Goal: Task Accomplishment & Management: Manage account settings

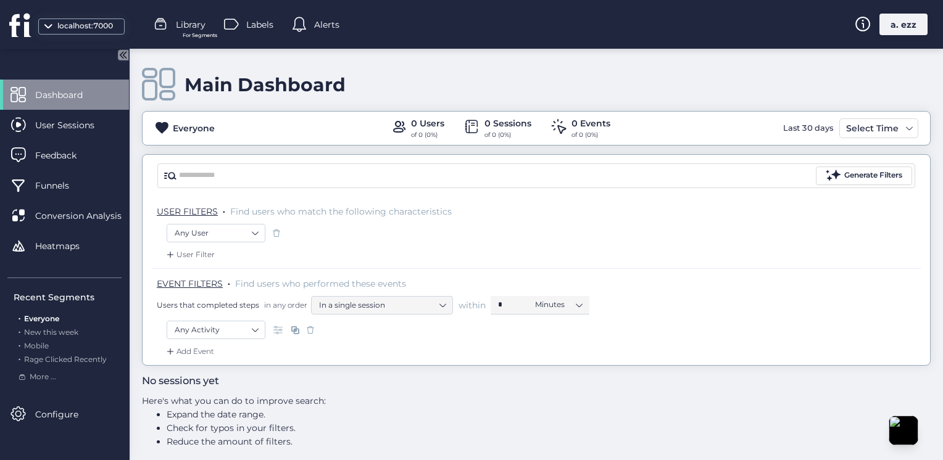
click at [894, 23] on div "a. ezz" at bounding box center [903, 25] width 48 height 22
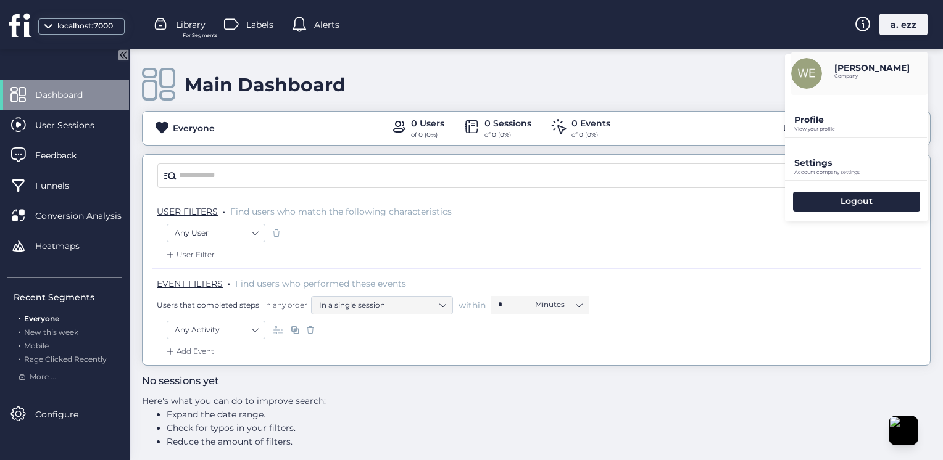
click at [854, 173] on p "Account company settings" at bounding box center [860, 173] width 133 height 6
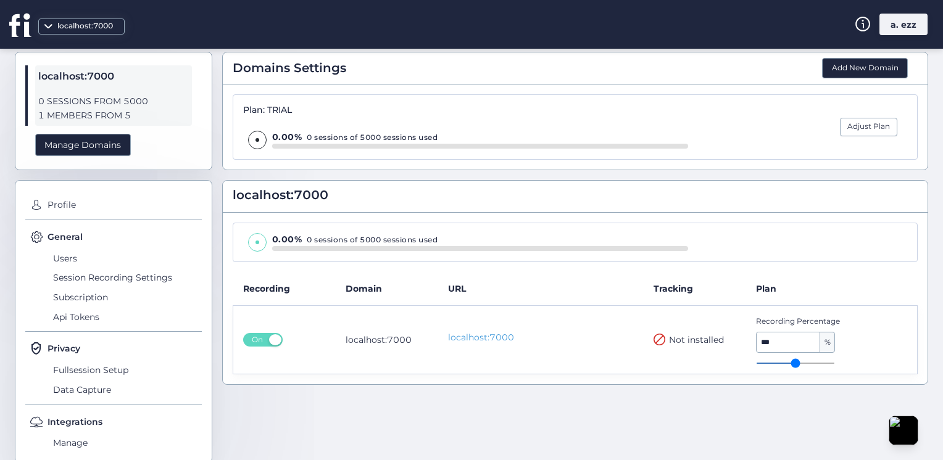
scroll to position [59, 0]
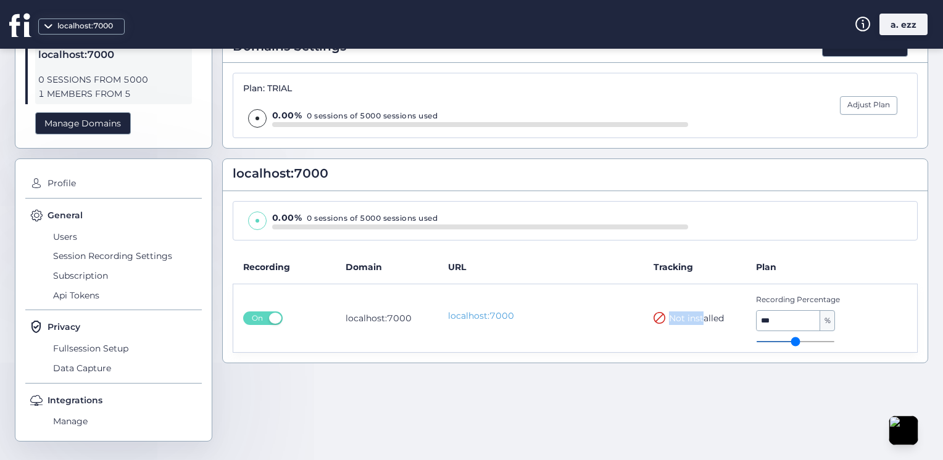
drag, startPoint x: 642, startPoint y: 320, endPoint x: 699, endPoint y: 320, distance: 56.8
click at [699, 320] on td "Not installed" at bounding box center [695, 318] width 102 height 69
click at [77, 235] on span "Users" at bounding box center [126, 237] width 152 height 20
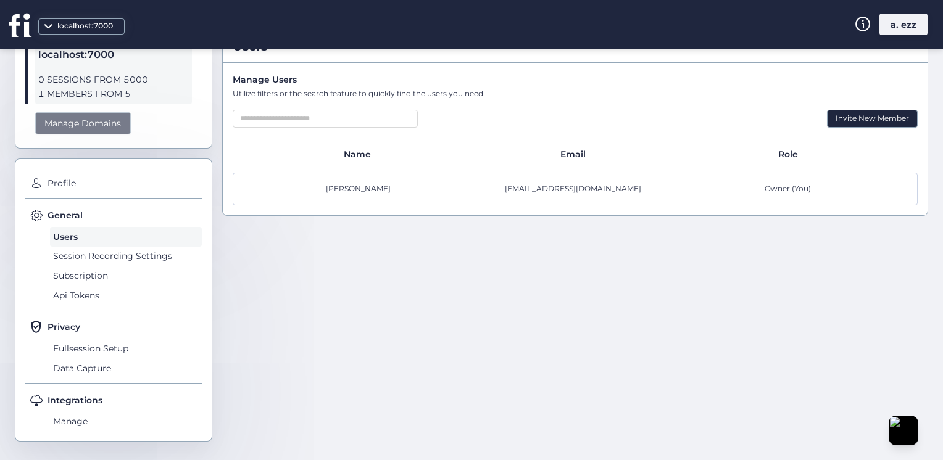
click at [101, 114] on div "Manage Domains" at bounding box center [83, 123] width 96 height 23
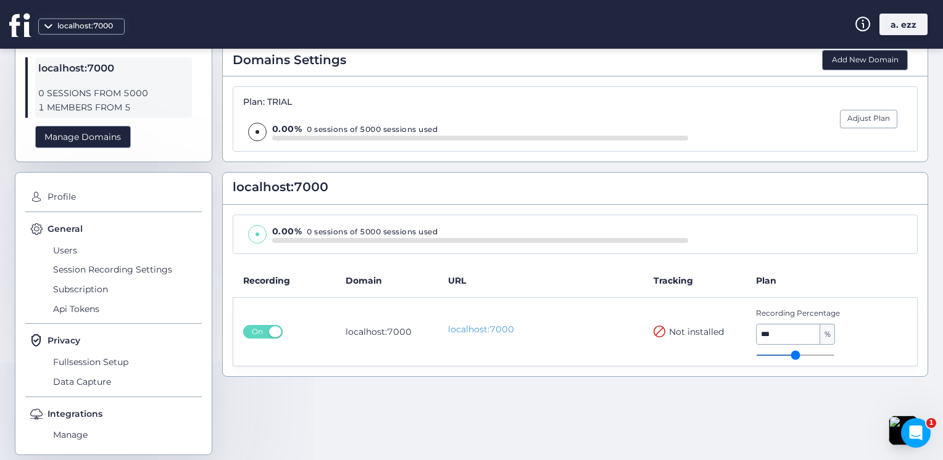
scroll to position [59, 0]
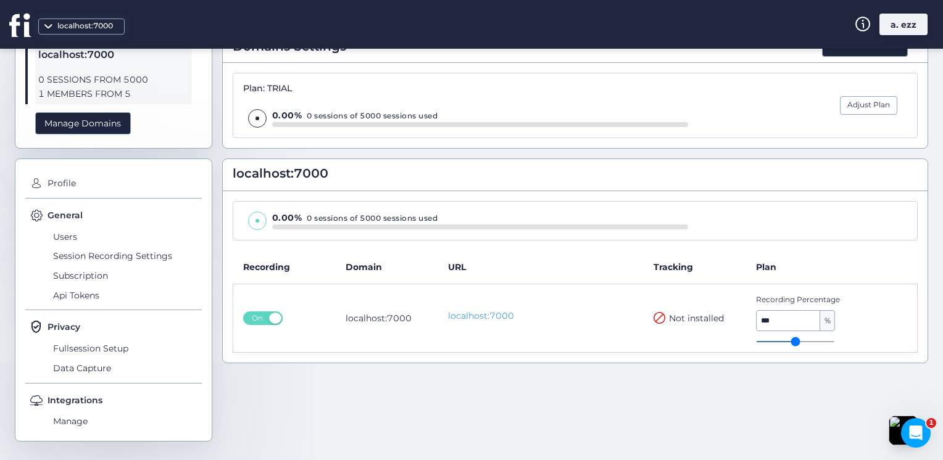
click at [686, 317] on span "Not installed" at bounding box center [696, 319] width 55 height 14
click at [849, 55] on button "Add New Domain" at bounding box center [865, 46] width 86 height 21
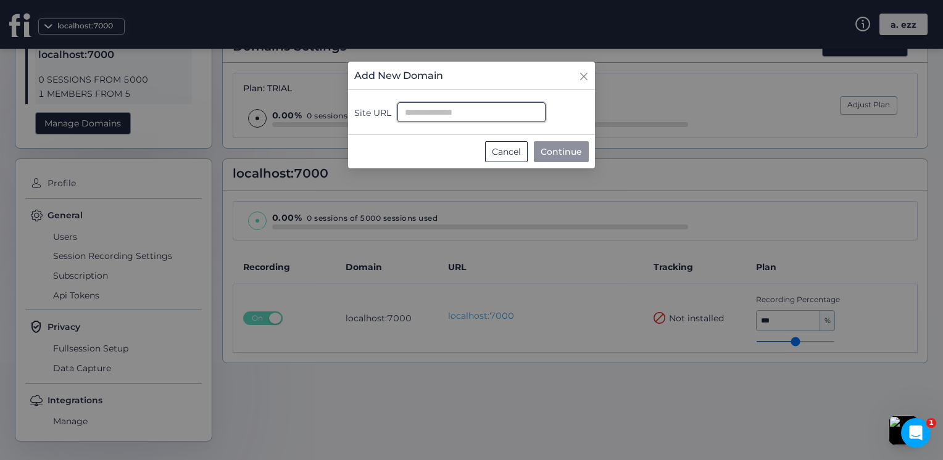
click at [480, 115] on input "Site URL" at bounding box center [471, 112] width 148 height 20
paste input "**********"
type input "**********"
click at [542, 205] on nz-modal-container "**********" at bounding box center [471, 230] width 943 height 460
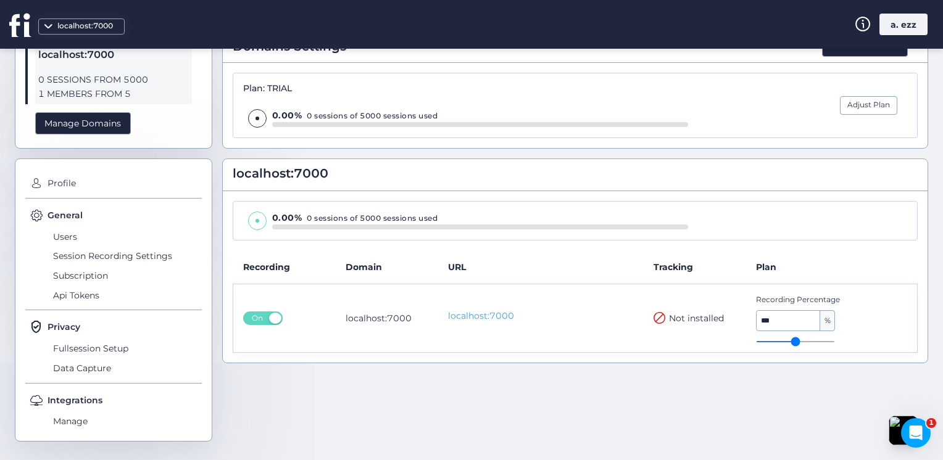
scroll to position [47, 0]
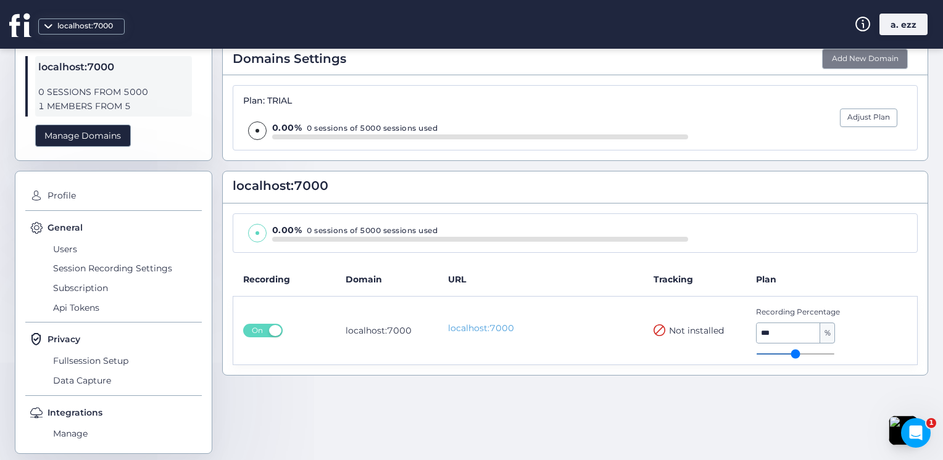
click at [857, 60] on button "Add New Domain" at bounding box center [865, 59] width 86 height 21
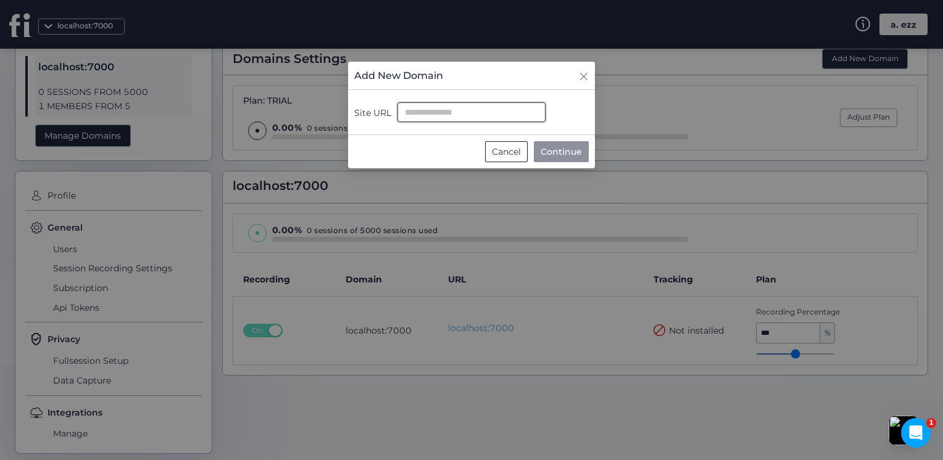
click at [490, 117] on input "Site URL" at bounding box center [471, 112] width 148 height 20
paste input "**********"
type input "**********"
click at [552, 152] on span "Continue" at bounding box center [561, 152] width 41 height 14
click at [586, 73] on icon "Close" at bounding box center [583, 76] width 7 height 7
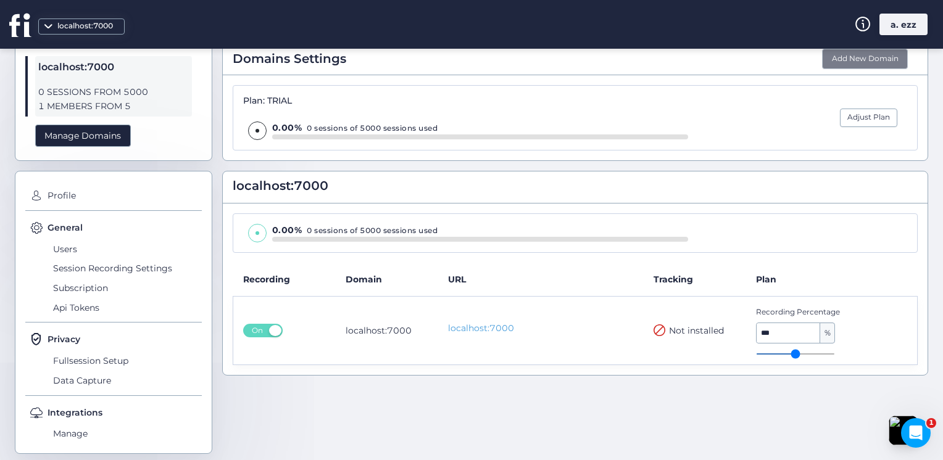
click at [847, 53] on button "Add New Domain" at bounding box center [865, 59] width 86 height 21
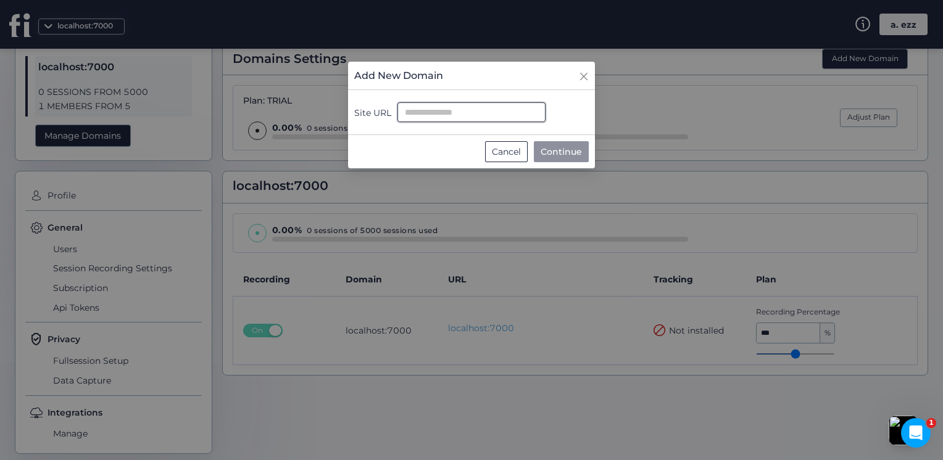
click at [475, 112] on input "Site URL" at bounding box center [471, 112] width 148 height 20
paste input "**********"
type input "**********"
click at [579, 80] on icon "Close" at bounding box center [584, 77] width 10 height 10
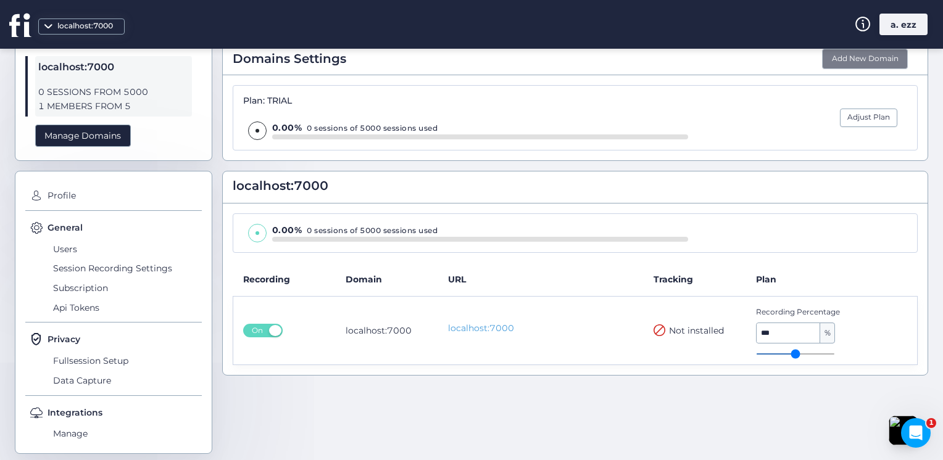
click at [844, 62] on button "Add New Domain" at bounding box center [865, 59] width 86 height 21
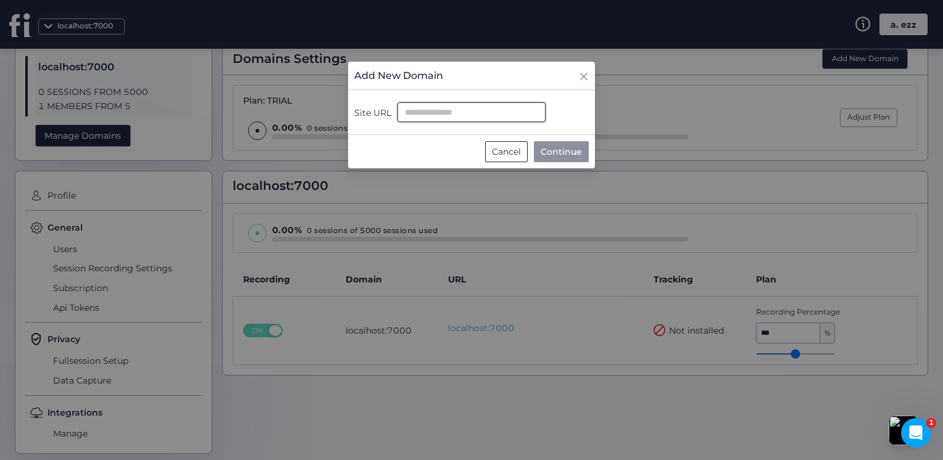
click at [437, 117] on input "Site URL" at bounding box center [471, 112] width 148 height 20
drag, startPoint x: 476, startPoint y: 120, endPoint x: 447, endPoint y: 118, distance: 29.0
click at [447, 118] on input "**********" at bounding box center [471, 112] width 148 height 20
type input "**********"
click at [576, 147] on span "Continue" at bounding box center [561, 152] width 41 height 14
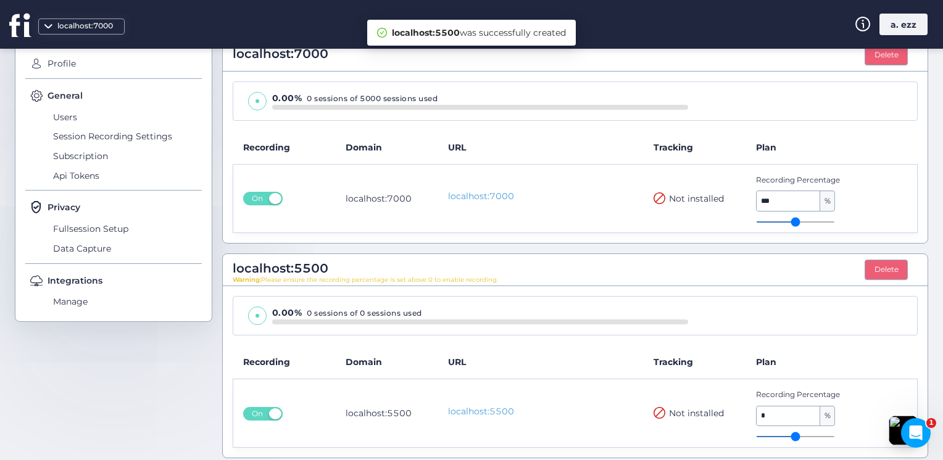
scroll to position [185, 0]
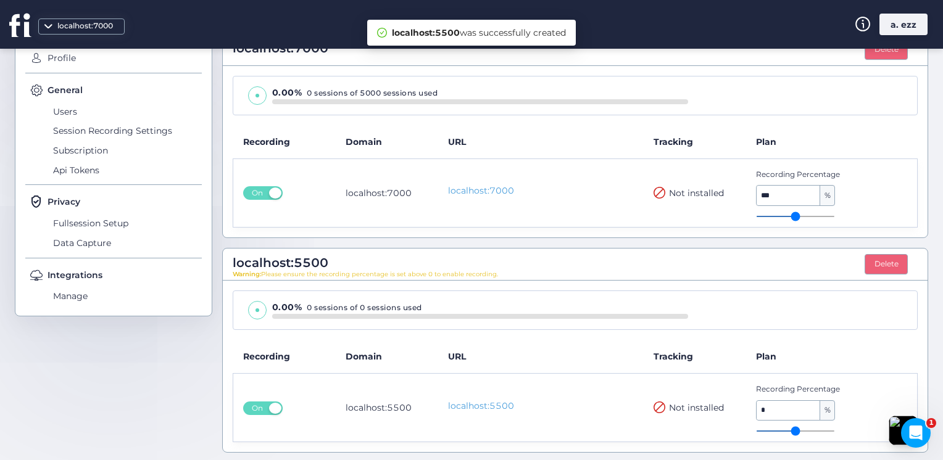
type input "*"
click at [778, 431] on input "range" at bounding box center [795, 431] width 79 height 1
type input "**"
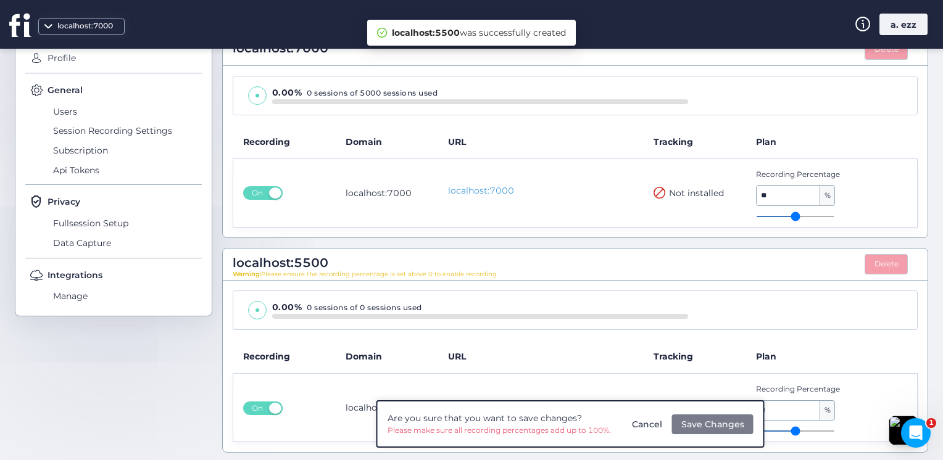
type input "**"
click at [792, 216] on input "range" at bounding box center [795, 216] width 79 height 1
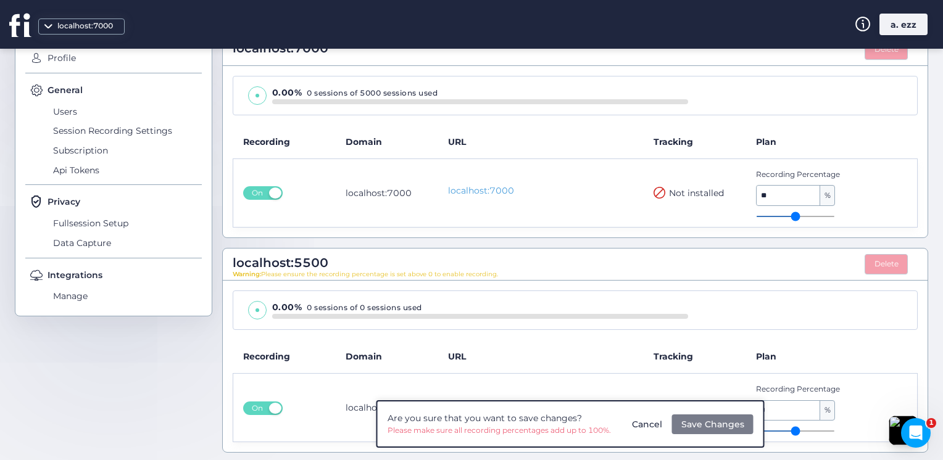
type input "**"
click at [794, 431] on input "range" at bounding box center [795, 431] width 79 height 1
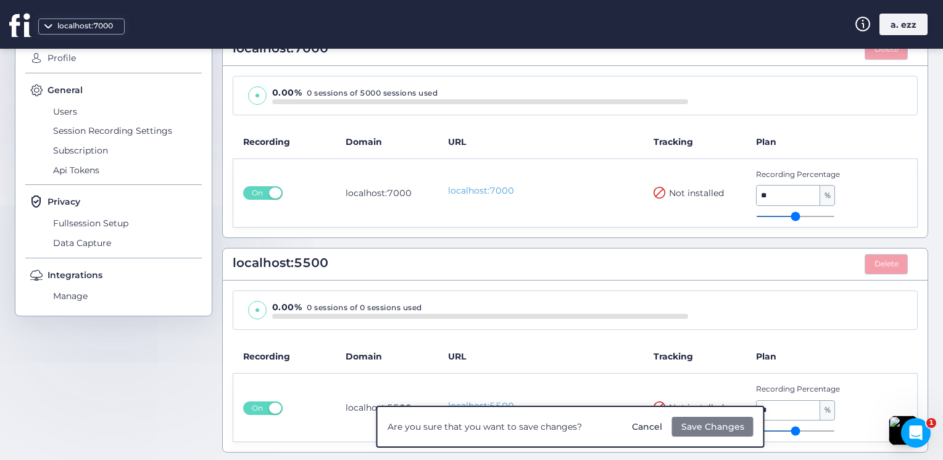
click at [743, 423] on button "Save Changes" at bounding box center [712, 427] width 81 height 20
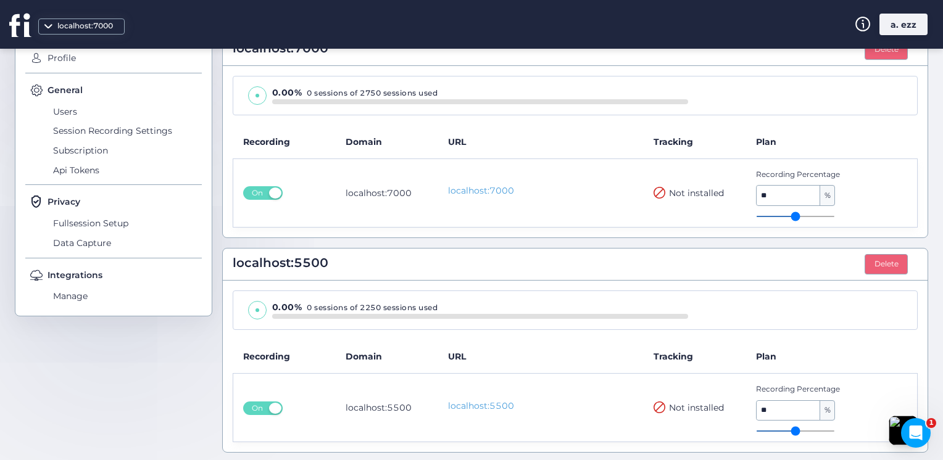
click at [79, 29] on div "localhost:7000" at bounding box center [85, 26] width 62 height 12
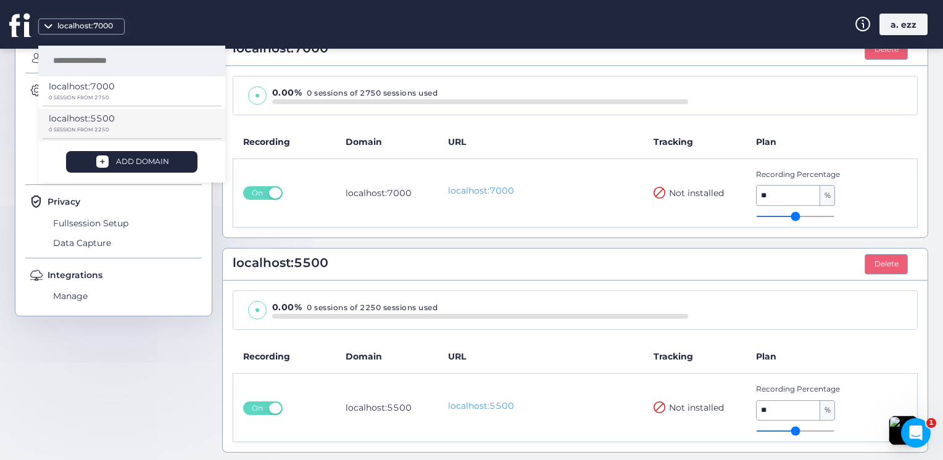
click at [111, 118] on p "localhost:5500" at bounding box center [82, 119] width 66 height 14
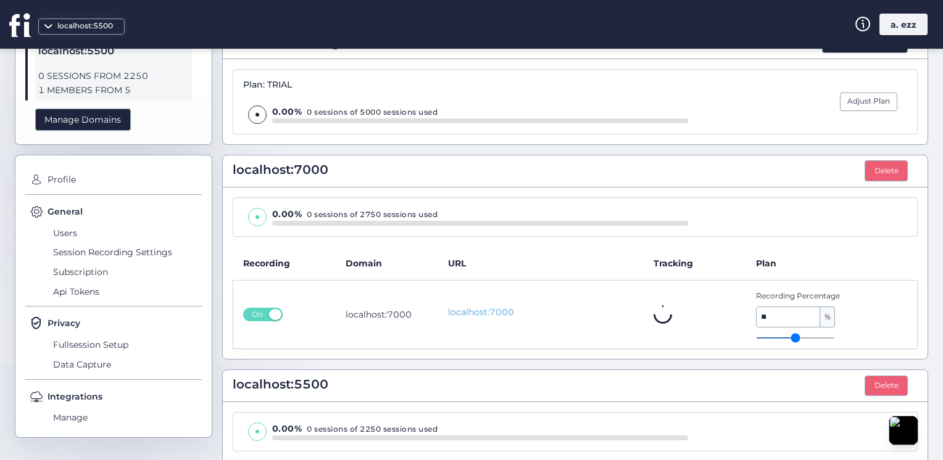
scroll to position [0, 0]
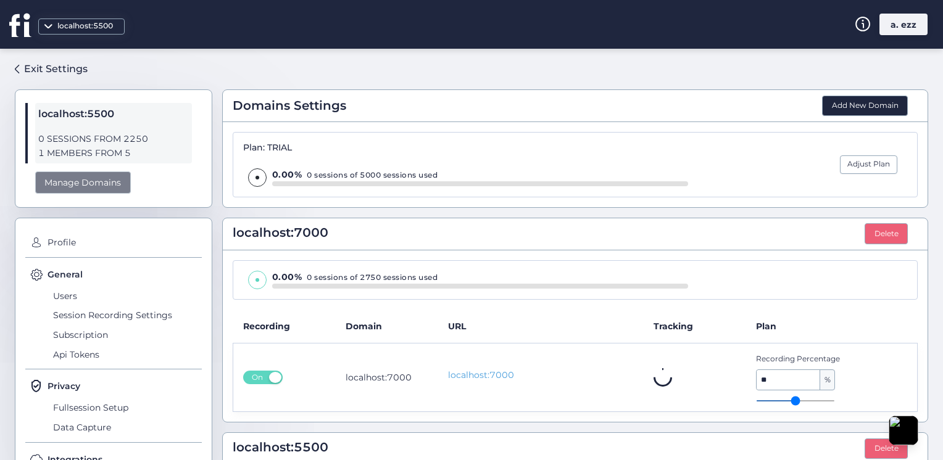
click at [70, 175] on div "Manage Domains" at bounding box center [83, 183] width 96 height 23
click at [40, 65] on div "Exit Settings" at bounding box center [56, 68] width 64 height 15
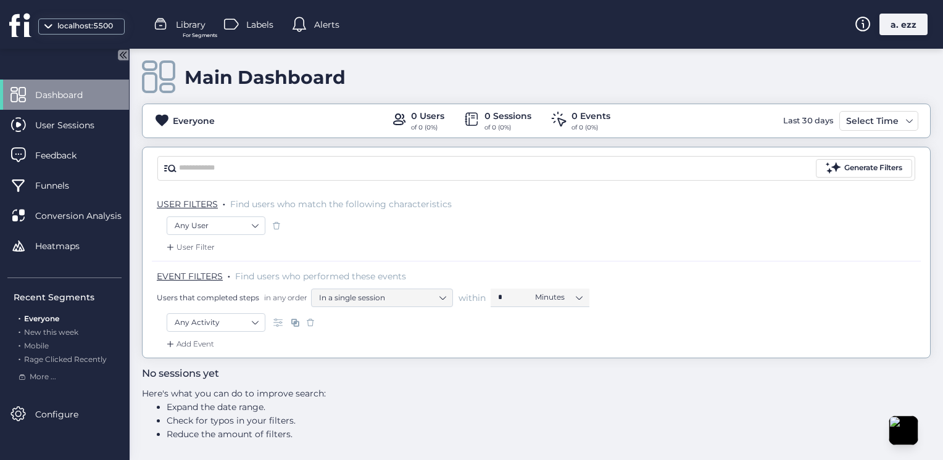
scroll to position [7, 0]
click at [894, 25] on div "a. ezz" at bounding box center [903, 25] width 48 height 22
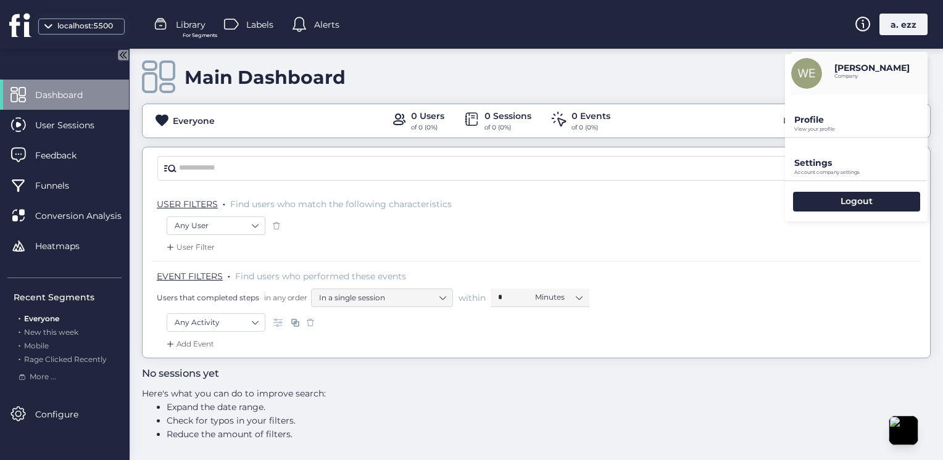
click at [837, 165] on p "Settings" at bounding box center [860, 162] width 133 height 11
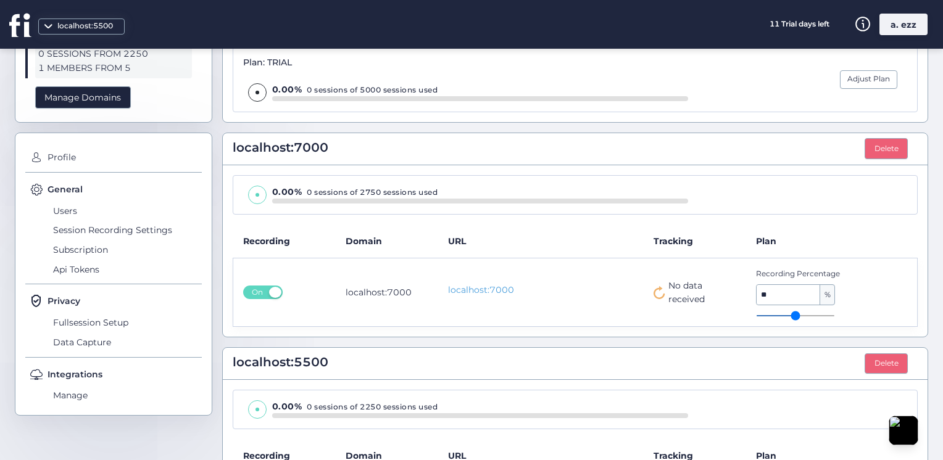
scroll to position [185, 0]
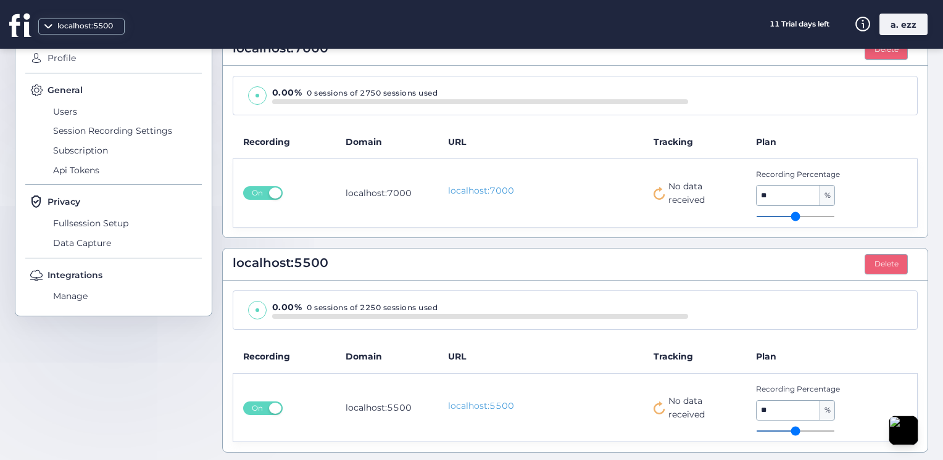
click at [676, 404] on span "No data received" at bounding box center [702, 407] width 69 height 27
click at [671, 403] on span "No data received" at bounding box center [702, 407] width 69 height 27
drag, startPoint x: 671, startPoint y: 403, endPoint x: 672, endPoint y: 190, distance: 212.9
click at [672, 190] on span "No data received" at bounding box center [702, 193] width 69 height 27
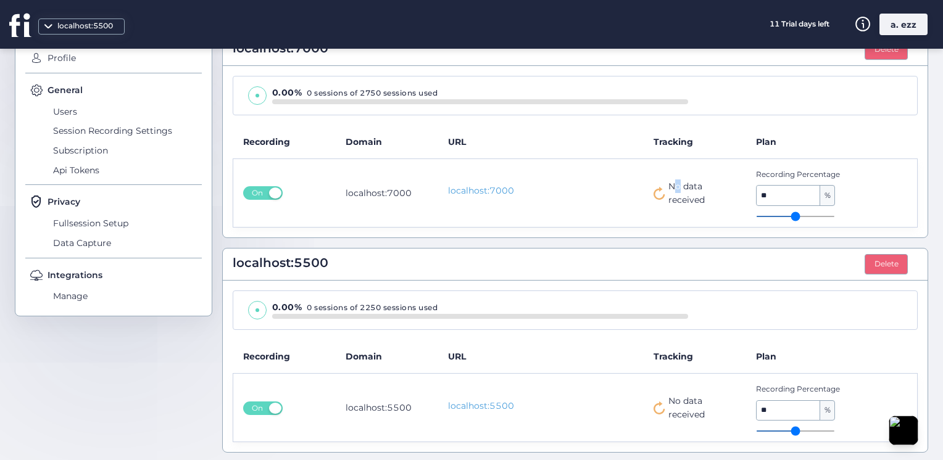
click at [672, 190] on span "No data received" at bounding box center [702, 193] width 69 height 27
drag, startPoint x: 672, startPoint y: 190, endPoint x: 600, endPoint y: 227, distance: 81.1
click at [600, 227] on div "0.00% 0 sessions of 2750 sessions used Recording Domain URL Tracking Plan On lo…" at bounding box center [575, 152] width 705 height 172
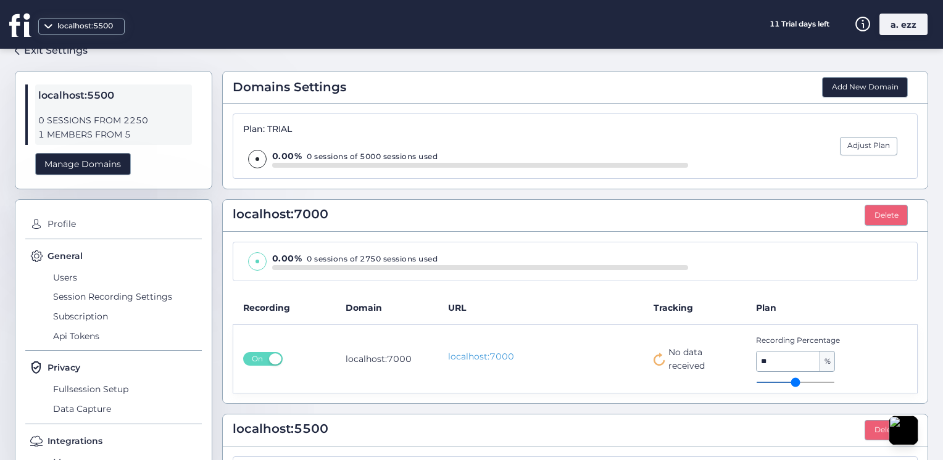
scroll to position [0, 0]
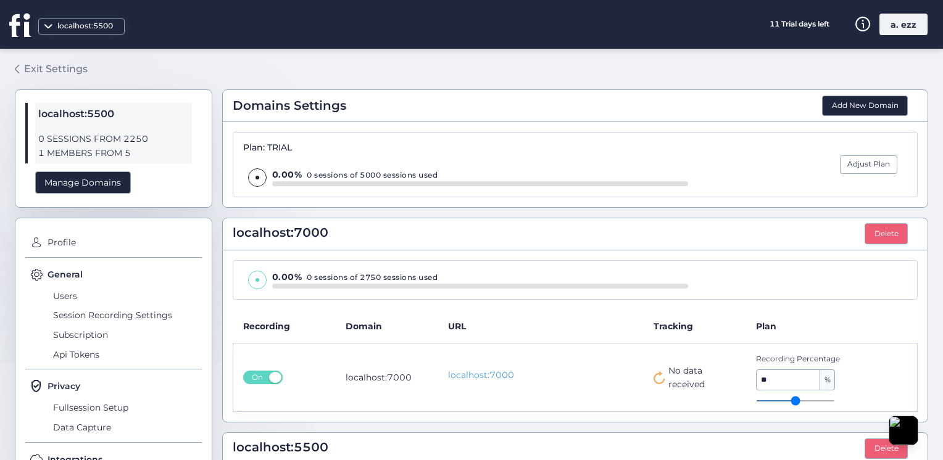
click at [36, 69] on div "Exit Settings" at bounding box center [56, 68] width 64 height 15
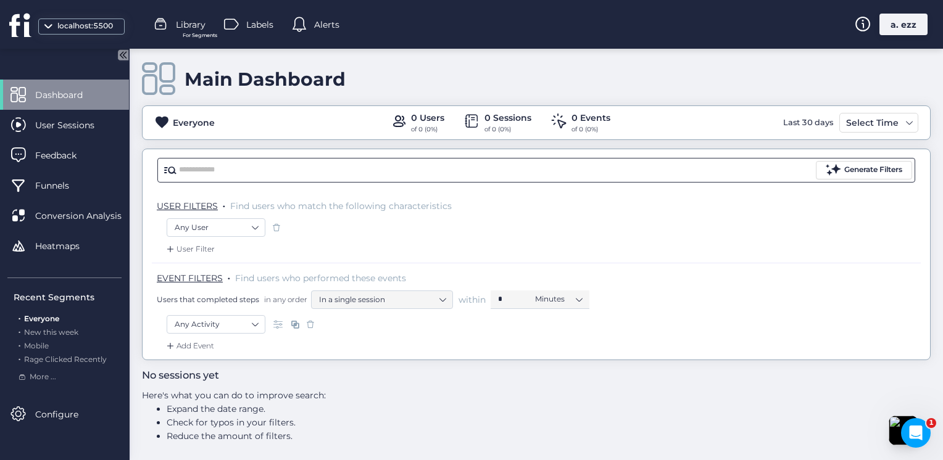
scroll to position [7, 0]
click at [53, 99] on span "Dashboard" at bounding box center [68, 95] width 66 height 14
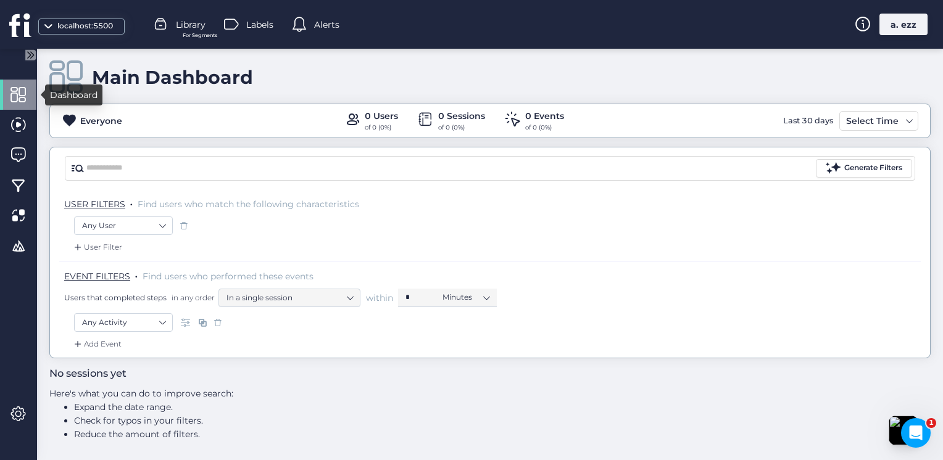
drag, startPoint x: 12, startPoint y: 98, endPoint x: 39, endPoint y: 31, distance: 72.0
click at [12, 98] on span at bounding box center [17, 94] width 15 height 15
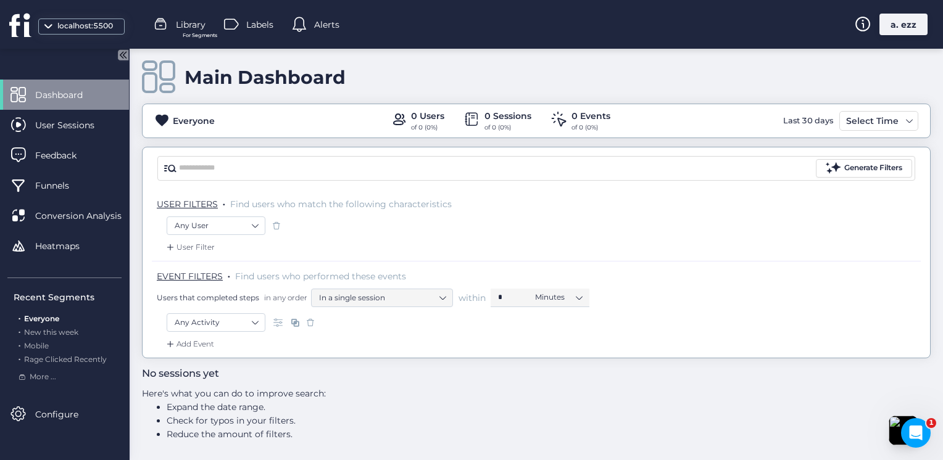
click at [913, 28] on div "a. ezz" at bounding box center [903, 25] width 48 height 22
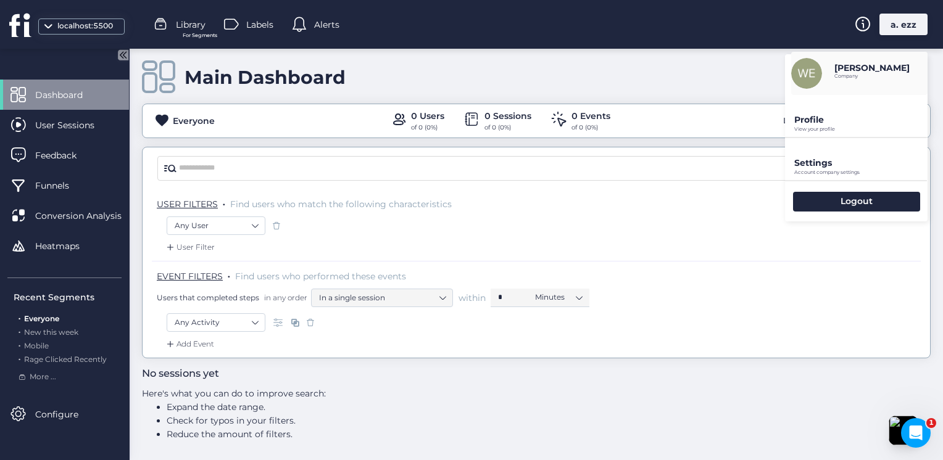
click at [804, 162] on p "Settings" at bounding box center [860, 162] width 133 height 11
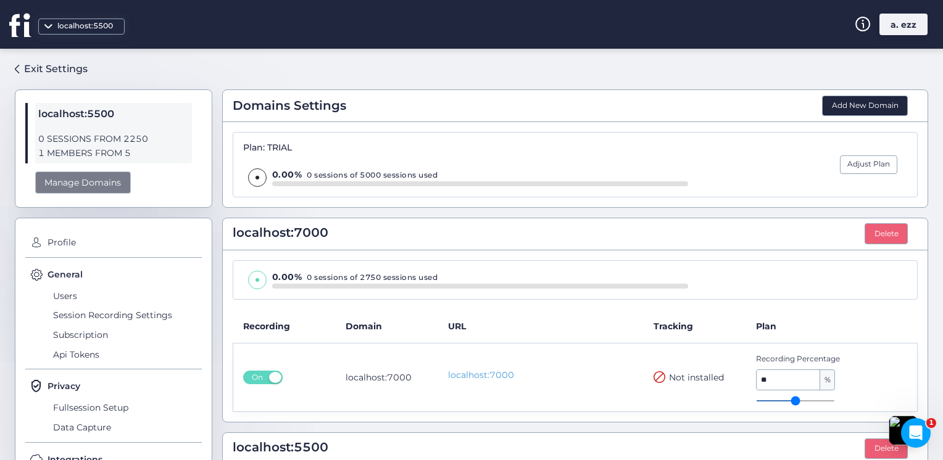
click at [81, 172] on div "Manage Domains" at bounding box center [83, 183] width 96 height 23
click at [56, 21] on div "localhost:5500" at bounding box center [85, 26] width 62 height 12
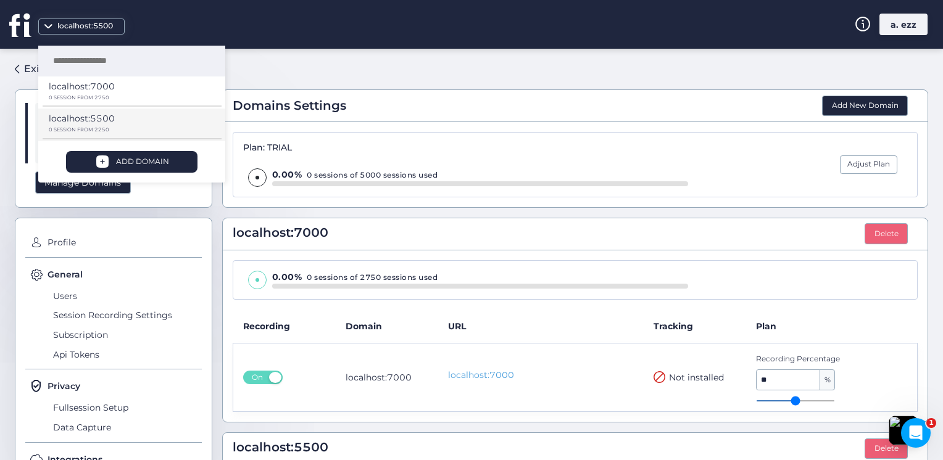
click at [101, 117] on p "localhost:5500" at bounding box center [82, 119] width 66 height 14
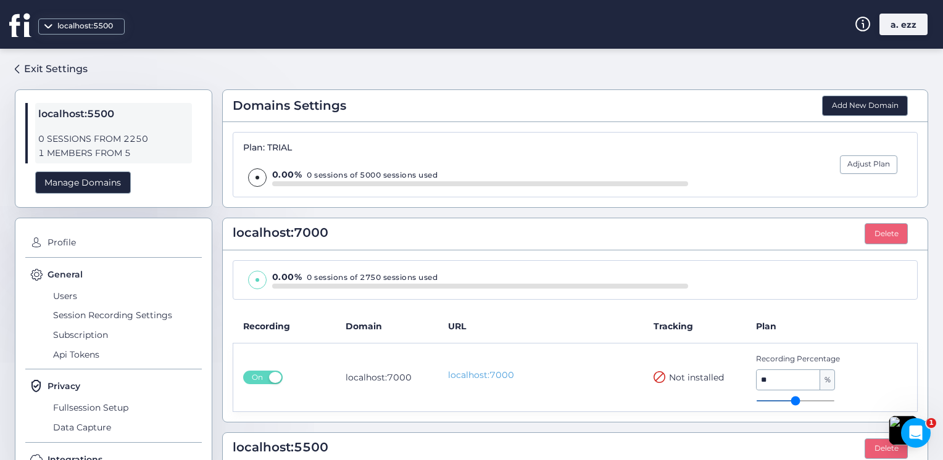
click at [74, 28] on div "localhost:5500" at bounding box center [85, 26] width 62 height 12
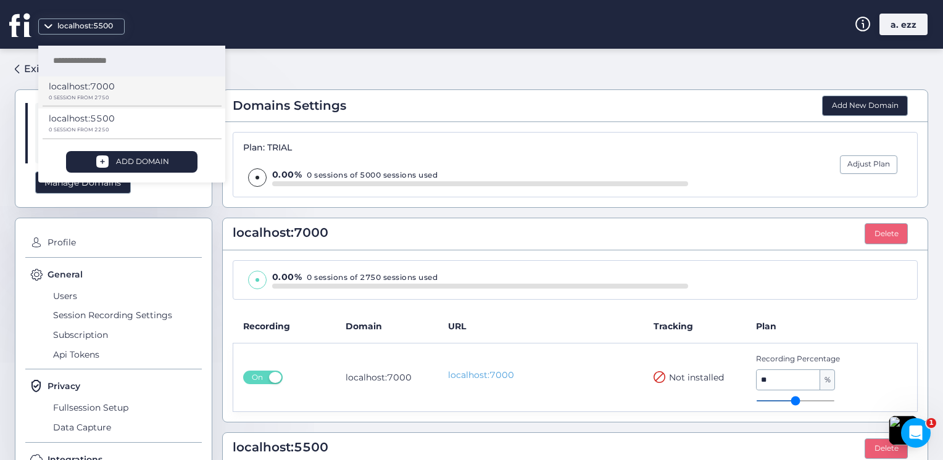
click at [109, 80] on p "localhost:7000" at bounding box center [82, 87] width 66 height 14
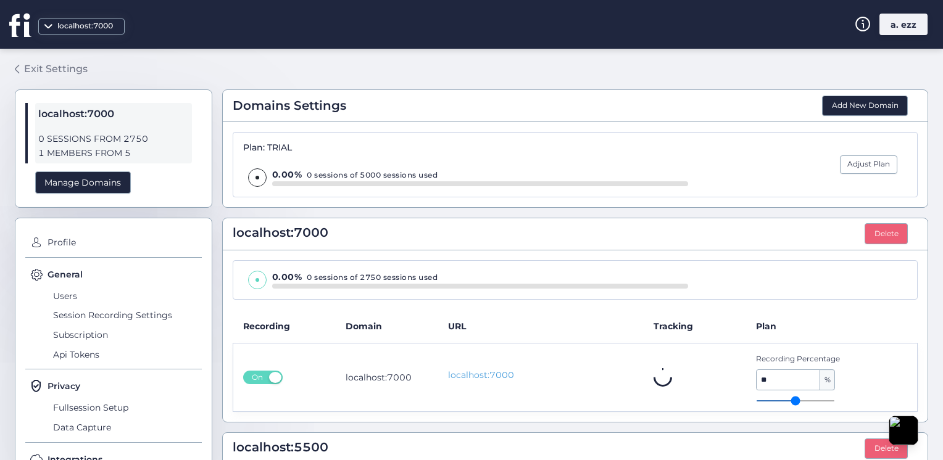
click at [46, 65] on div "Exit Settings" at bounding box center [56, 68] width 64 height 15
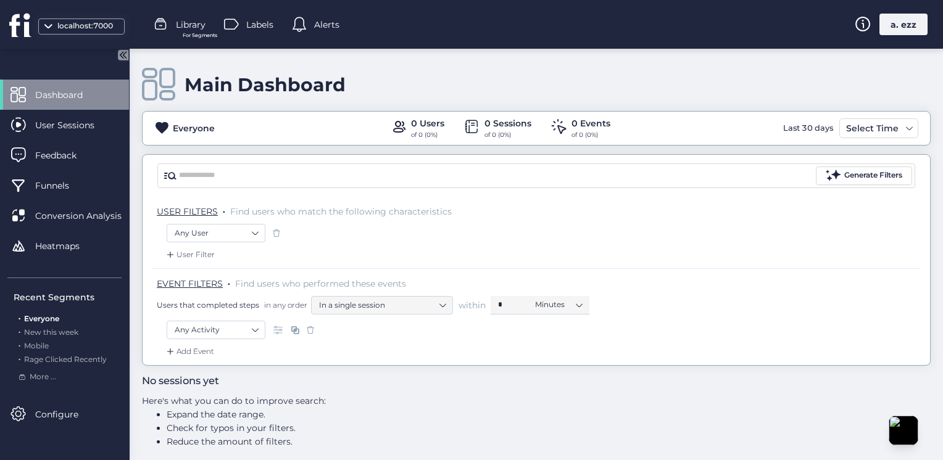
click at [902, 36] on div "localhost:7000 Library For Segments Labels Alerts a. ezz" at bounding box center [471, 24] width 943 height 49
click at [897, 29] on div "a. ezz" at bounding box center [903, 25] width 48 height 22
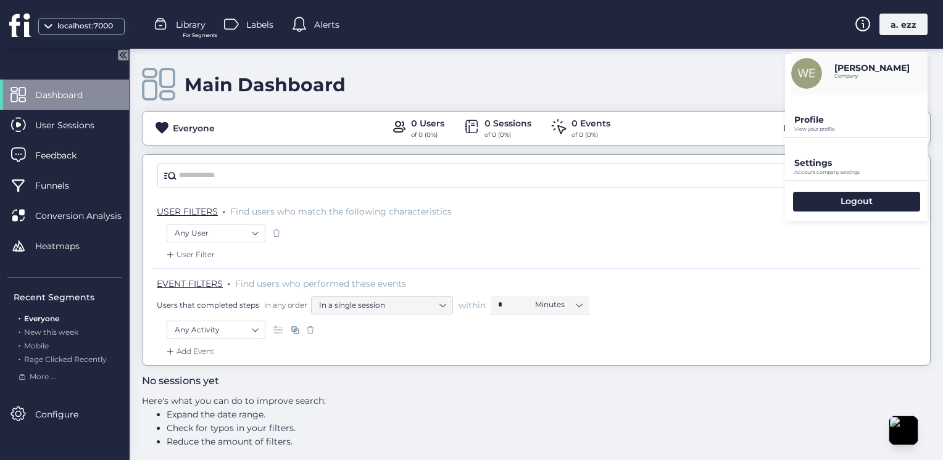
click at [832, 131] on p "View your profile" at bounding box center [860, 130] width 133 height 6
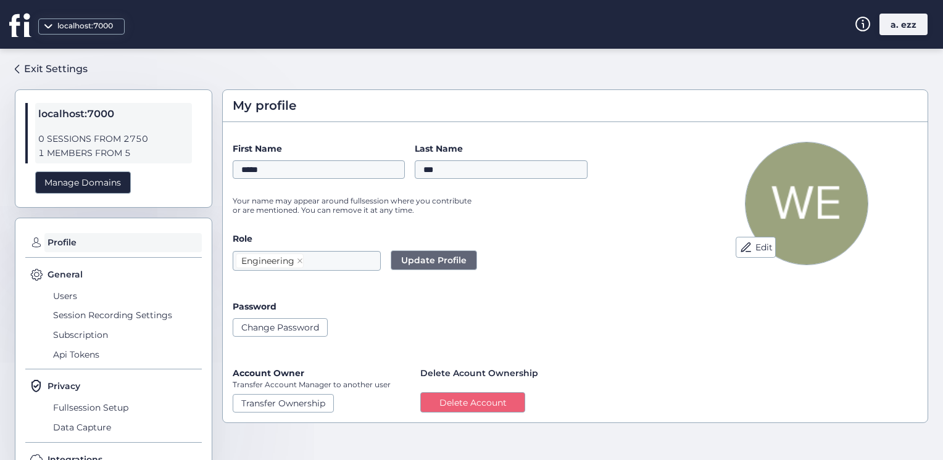
click at [896, 28] on div "a. ezz" at bounding box center [903, 25] width 48 height 22
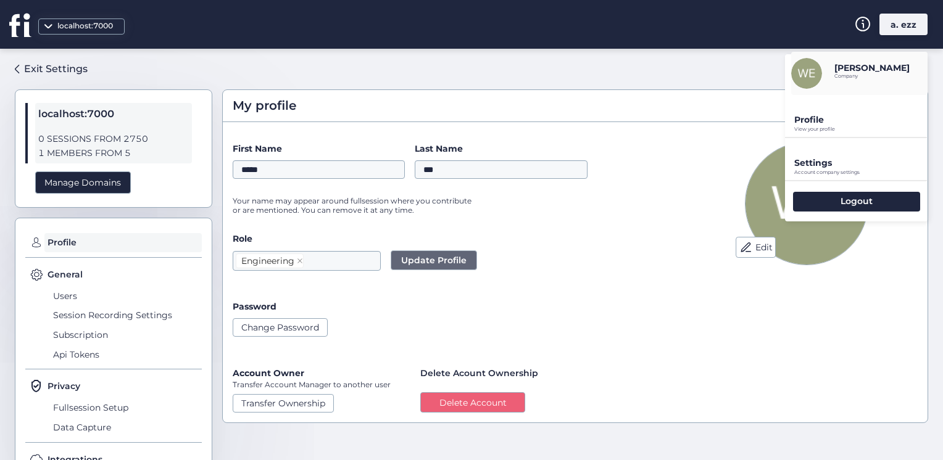
click at [802, 170] on p "Account company settings" at bounding box center [860, 173] width 133 height 6
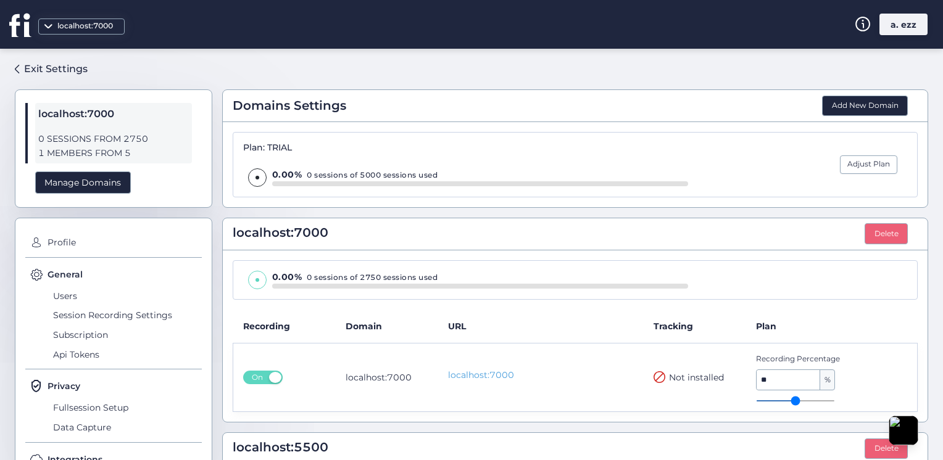
scroll to position [185, 0]
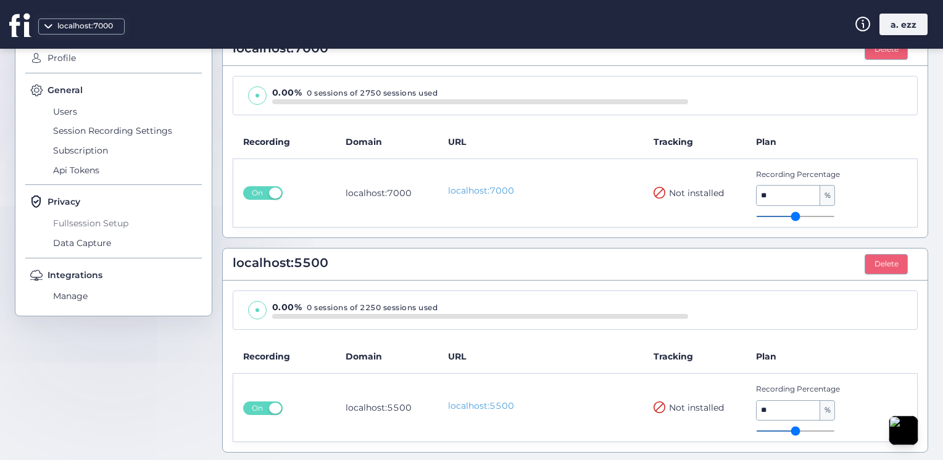
click at [89, 225] on span "Fullsession Setup" at bounding box center [126, 224] width 152 height 20
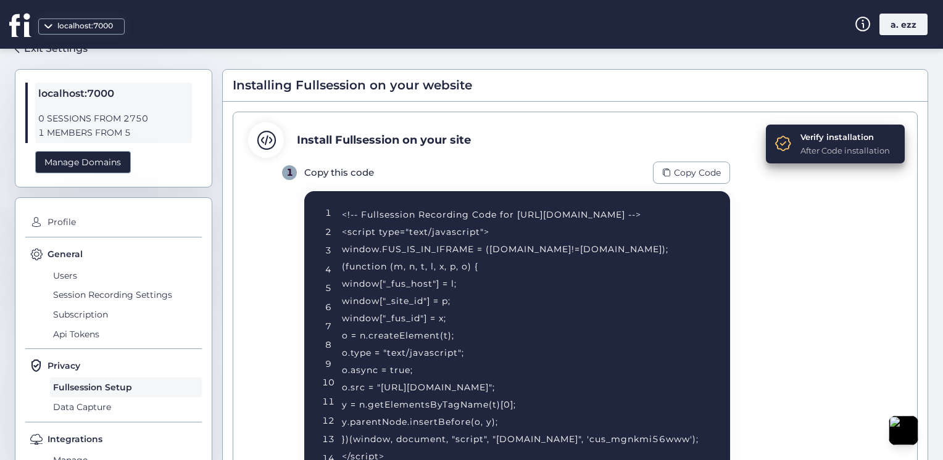
scroll to position [19, 0]
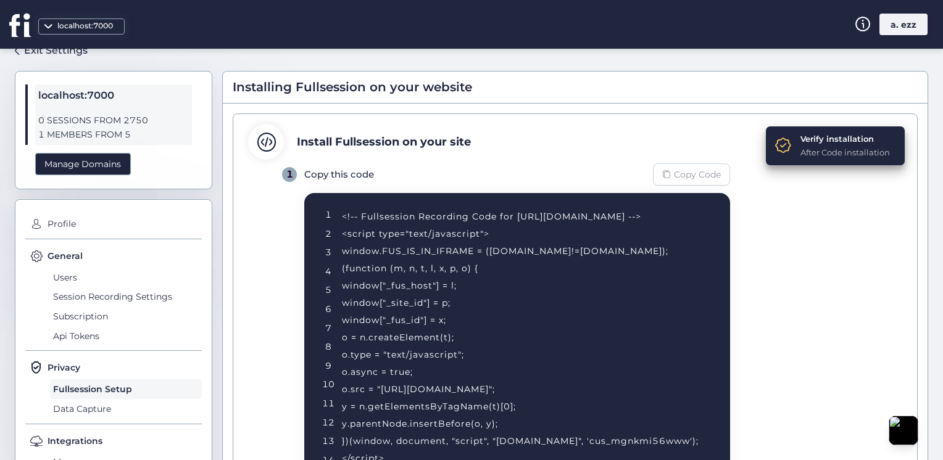
click at [681, 171] on span "Copy Code" at bounding box center [697, 175] width 47 height 14
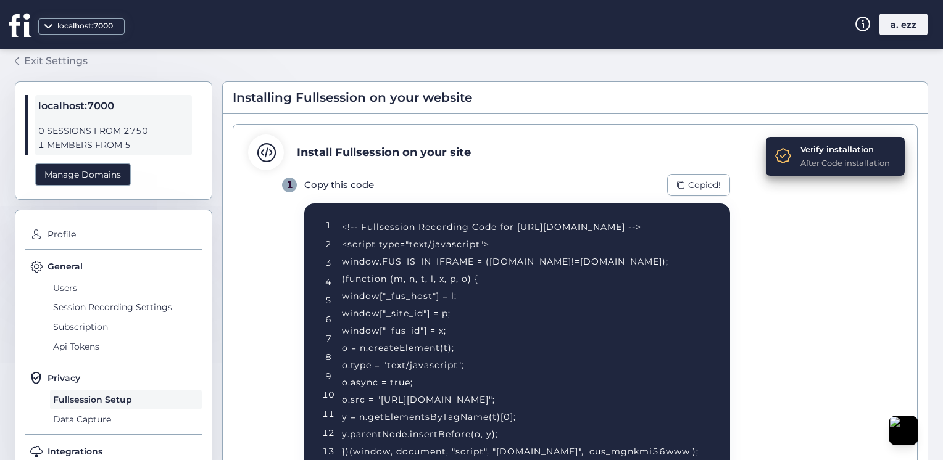
scroll to position [0, 0]
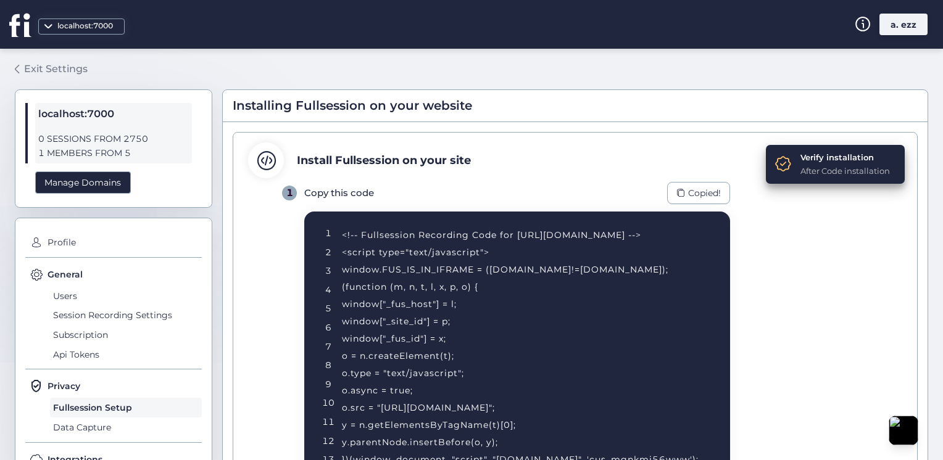
click at [47, 61] on div "Exit Settings" at bounding box center [56, 68] width 64 height 15
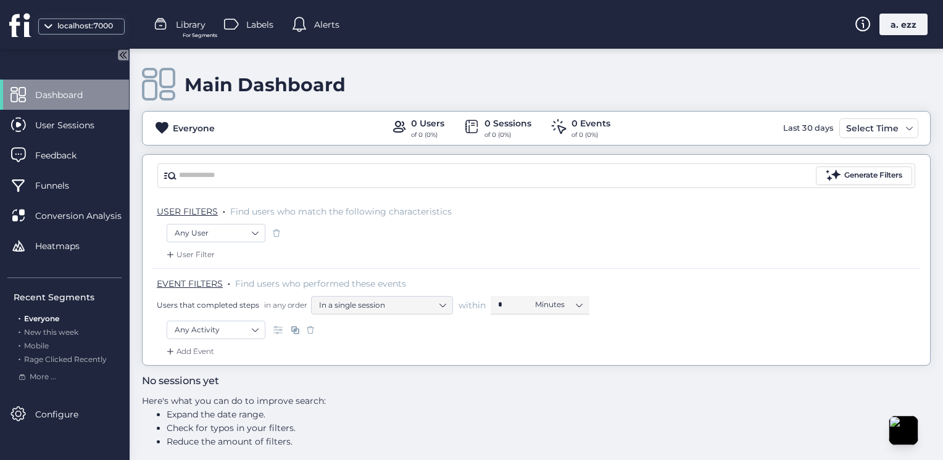
click at [902, 20] on div "a. ezz" at bounding box center [903, 25] width 48 height 22
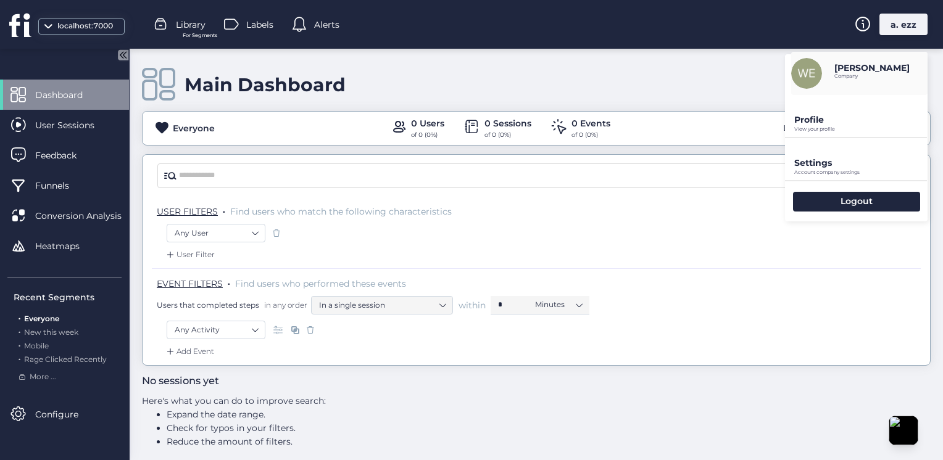
click at [823, 161] on p "Settings" at bounding box center [860, 162] width 133 height 11
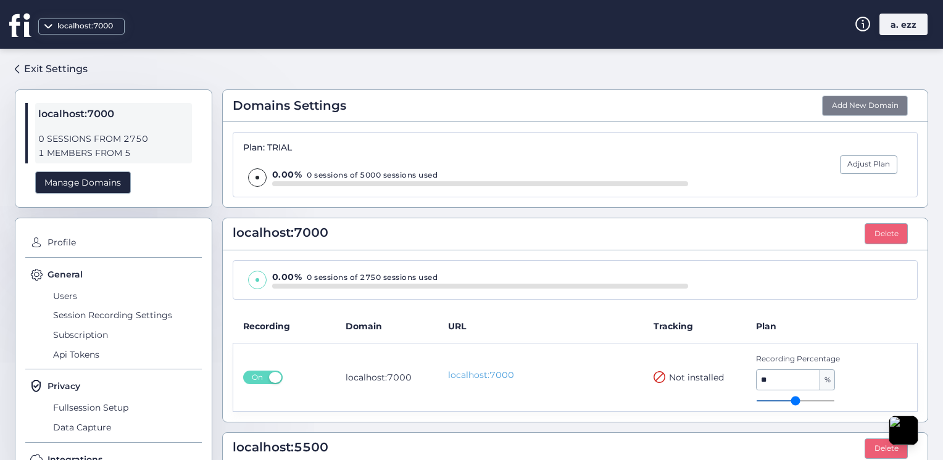
click at [847, 106] on button "Add New Domain" at bounding box center [865, 106] width 86 height 21
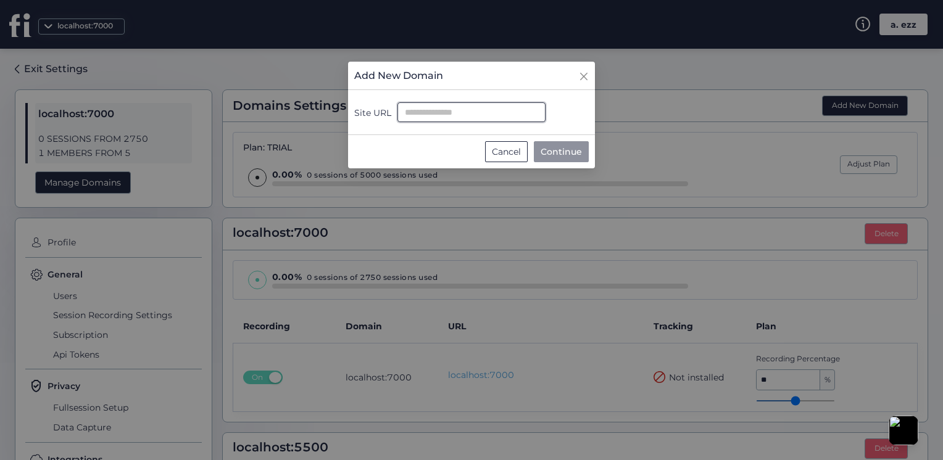
click at [458, 117] on input "Site URL" at bounding box center [471, 112] width 148 height 20
paste input "**********"
type input "**********"
click at [565, 156] on span "Continue" at bounding box center [561, 152] width 41 height 14
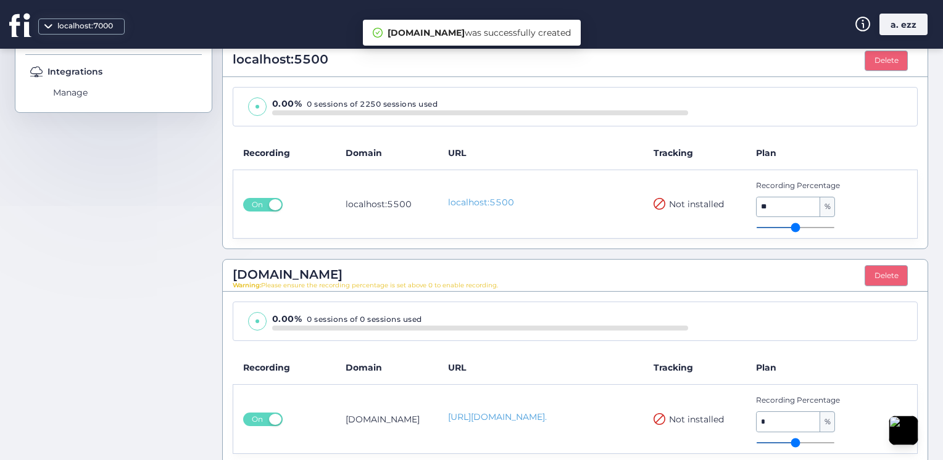
scroll to position [399, 0]
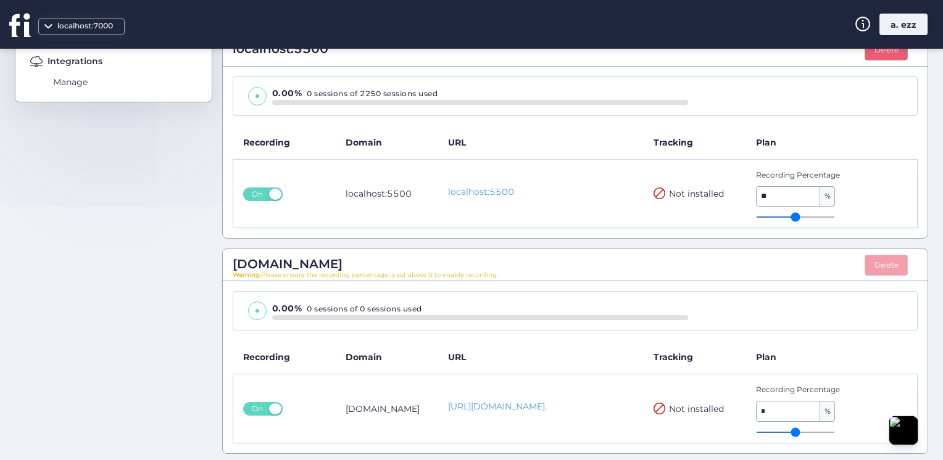
click at [871, 266] on button "Delete" at bounding box center [886, 265] width 43 height 21
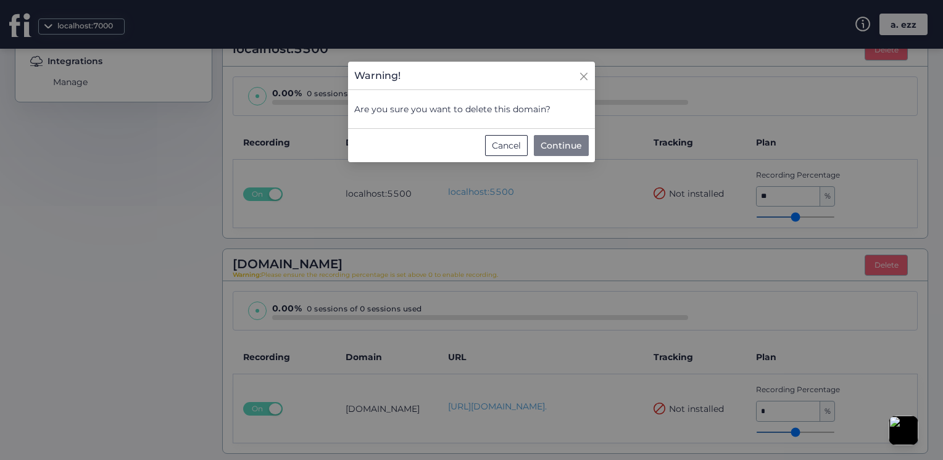
click at [546, 144] on span "Continue" at bounding box center [561, 146] width 41 height 14
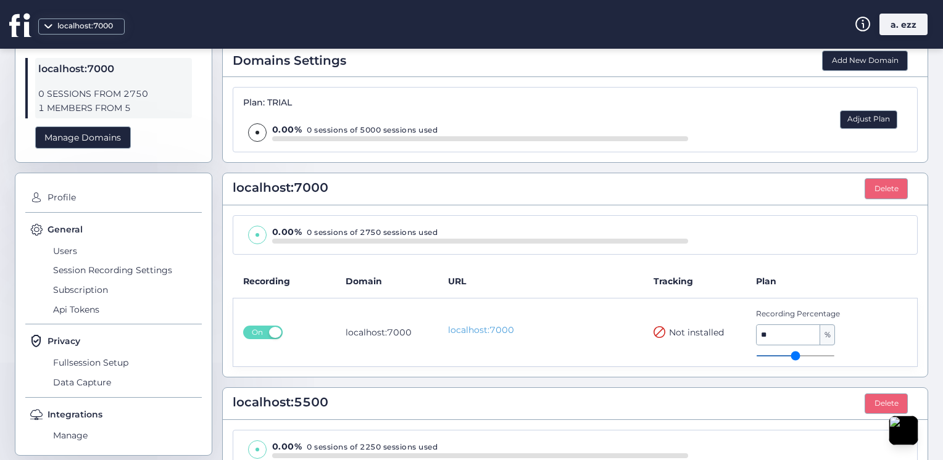
scroll to position [0, 0]
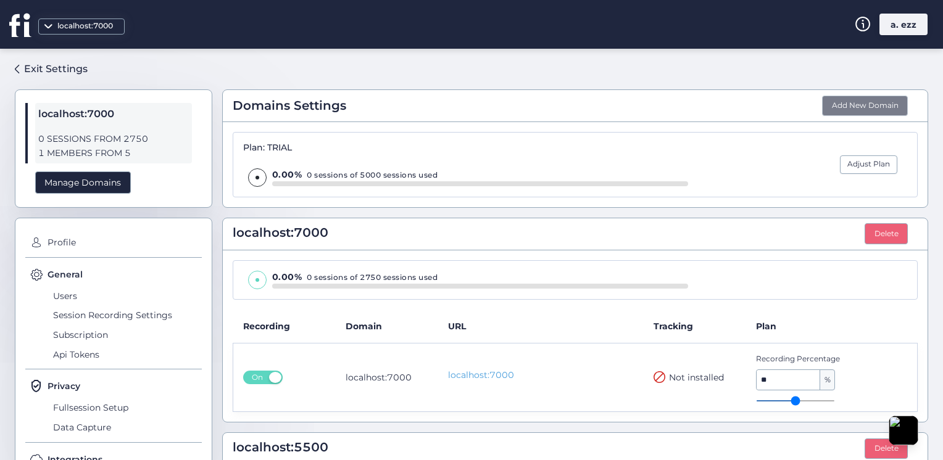
click at [863, 108] on button "Add New Domain" at bounding box center [865, 106] width 86 height 21
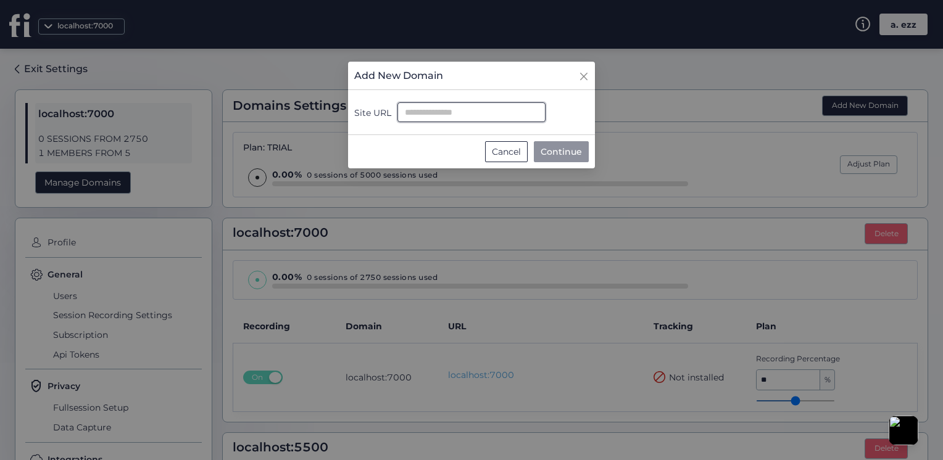
click at [447, 108] on input "Site URL" at bounding box center [471, 112] width 148 height 20
paste input "**********"
type input "**********"
click at [590, 217] on nz-modal-container "**********" at bounding box center [471, 230] width 943 height 460
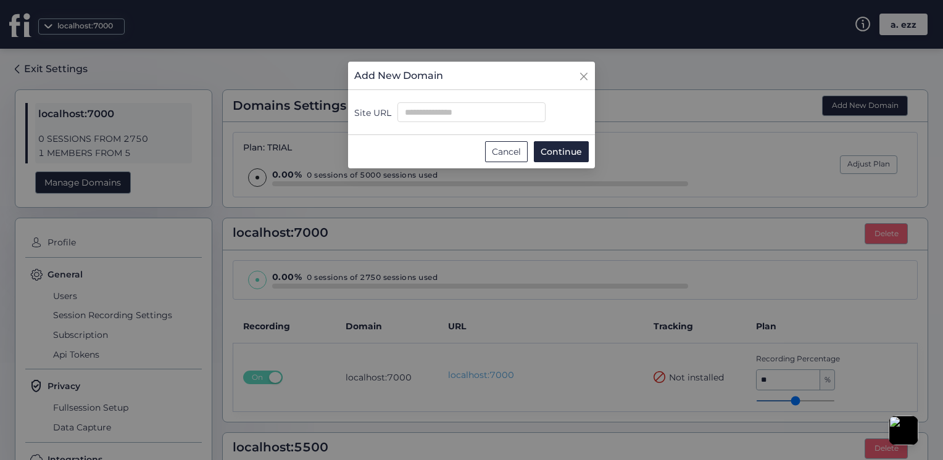
scroll to position [0, 0]
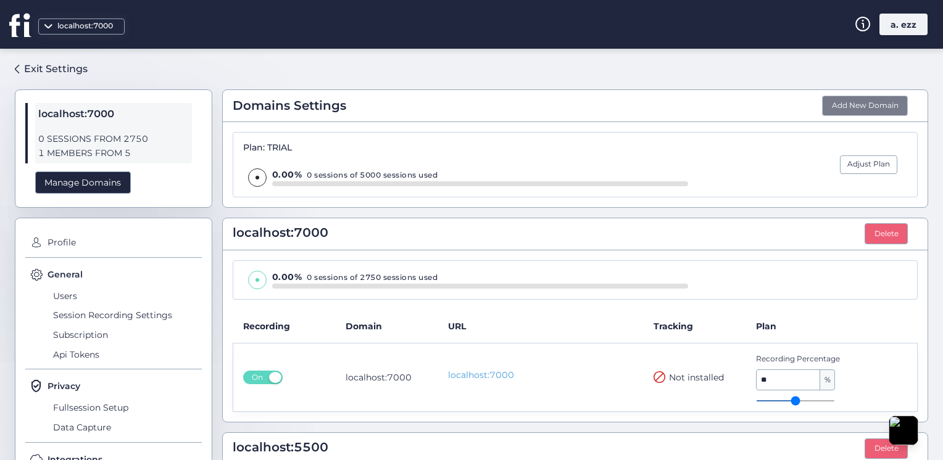
click at [880, 107] on button "Add New Domain" at bounding box center [865, 106] width 86 height 21
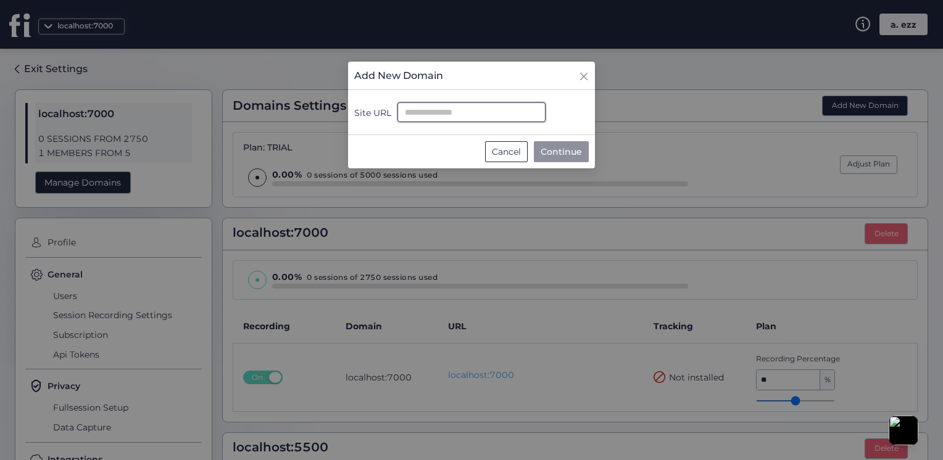
click at [489, 113] on input "Site URL" at bounding box center [471, 112] width 148 height 20
paste input "**********"
click at [505, 110] on input "**********" at bounding box center [471, 112] width 148 height 20
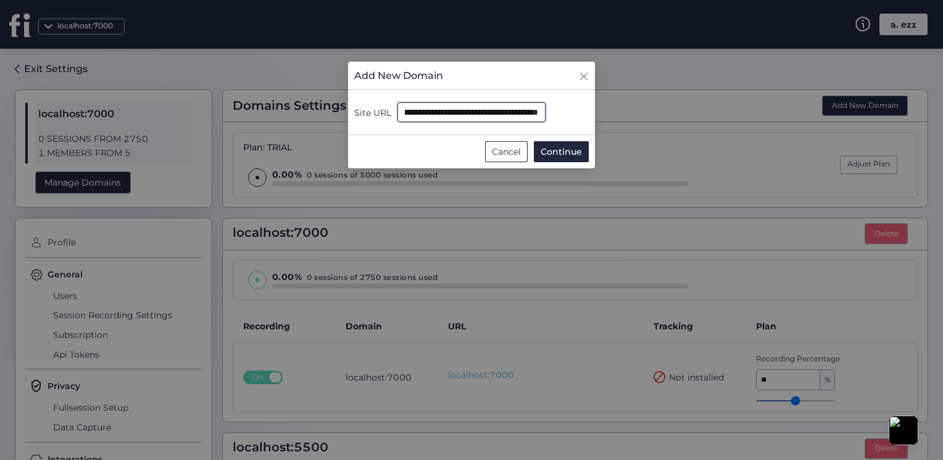
click at [505, 110] on input "**********" at bounding box center [471, 112] width 148 height 20
type input "**********"
click at [573, 104] on div "**********" at bounding box center [471, 112] width 235 height 20
click at [559, 148] on span "Continue" at bounding box center [561, 152] width 41 height 14
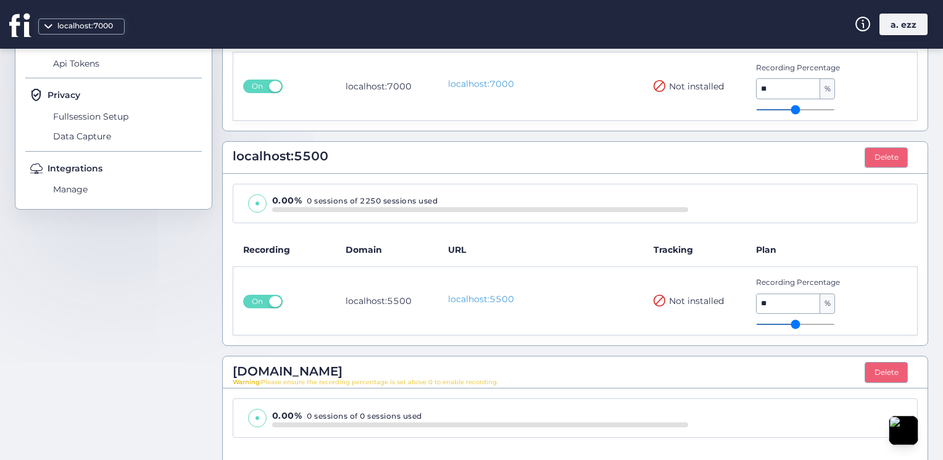
scroll to position [214, 0]
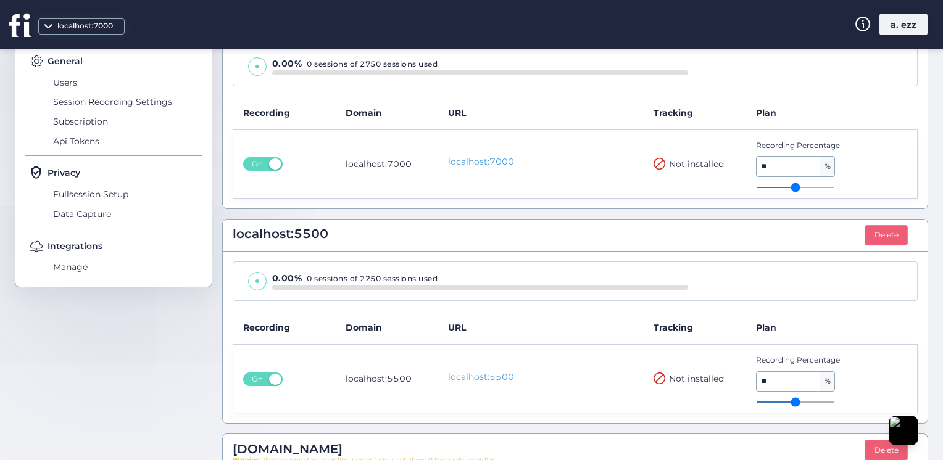
click at [87, 33] on div "localhost:7000" at bounding box center [81, 27] width 86 height 16
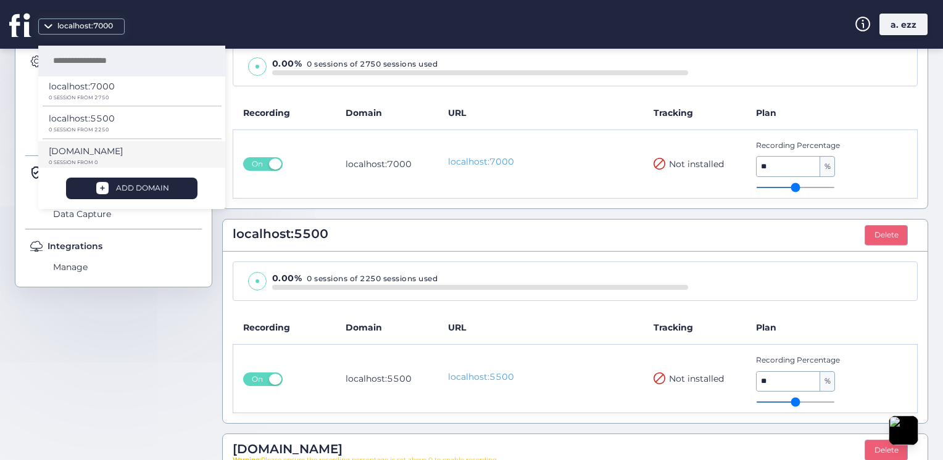
click at [109, 149] on p "muthana-abo-alez1.github.io" at bounding box center [86, 151] width 74 height 14
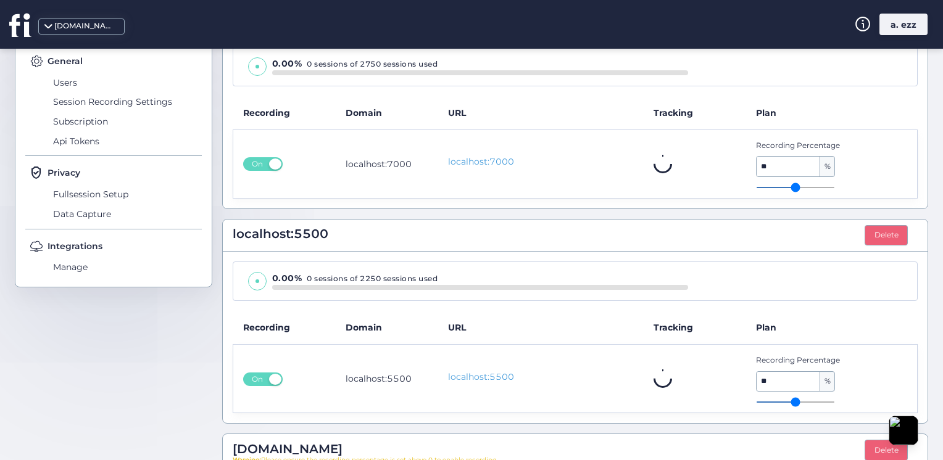
scroll to position [399, 0]
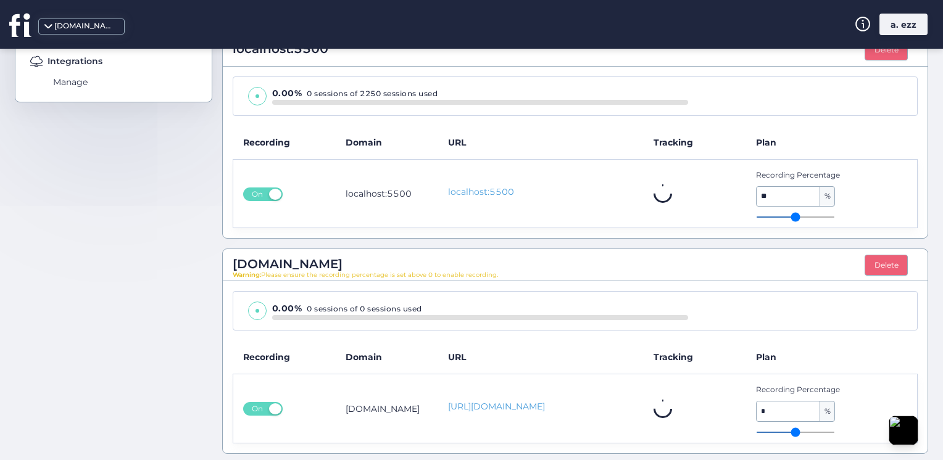
type input "**"
click at [762, 217] on input "range" at bounding box center [795, 217] width 79 height 1
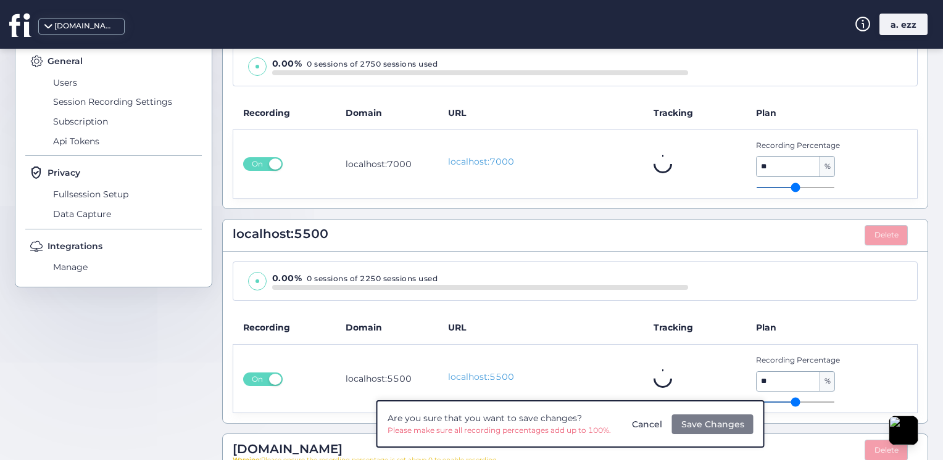
type input "**"
click at [768, 187] on input "range" at bounding box center [795, 187] width 79 height 1
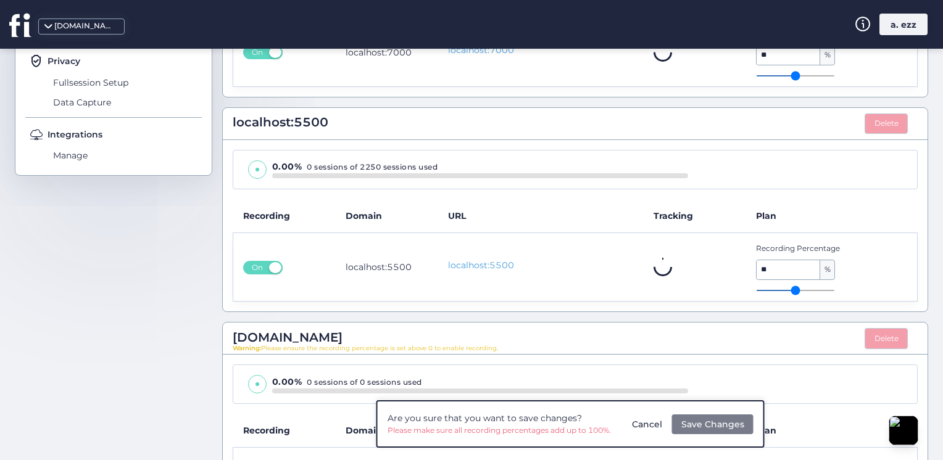
scroll to position [423, 0]
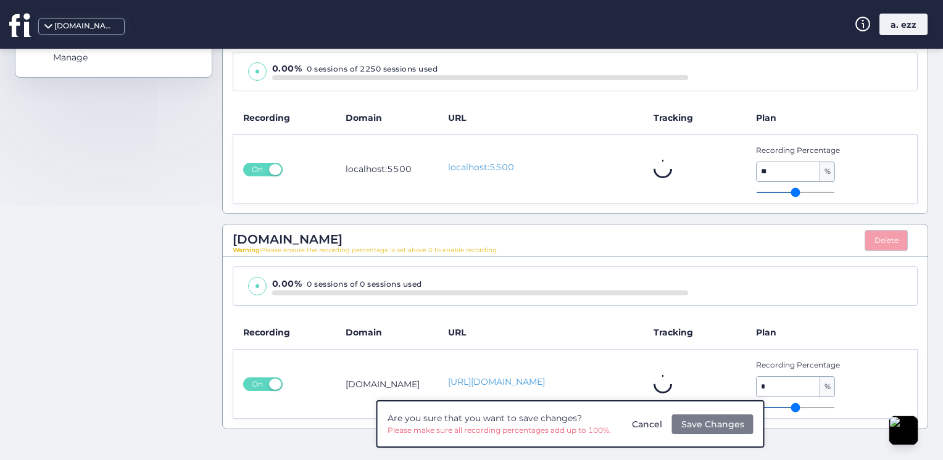
type input "**"
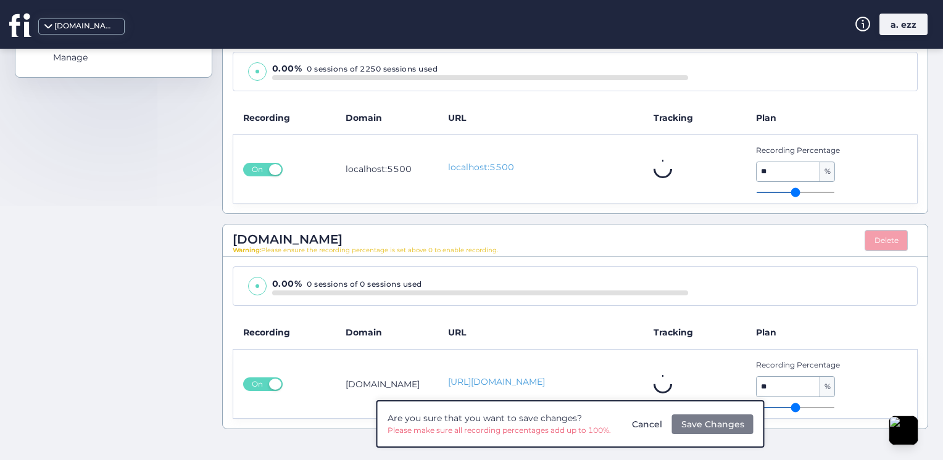
type input "**"
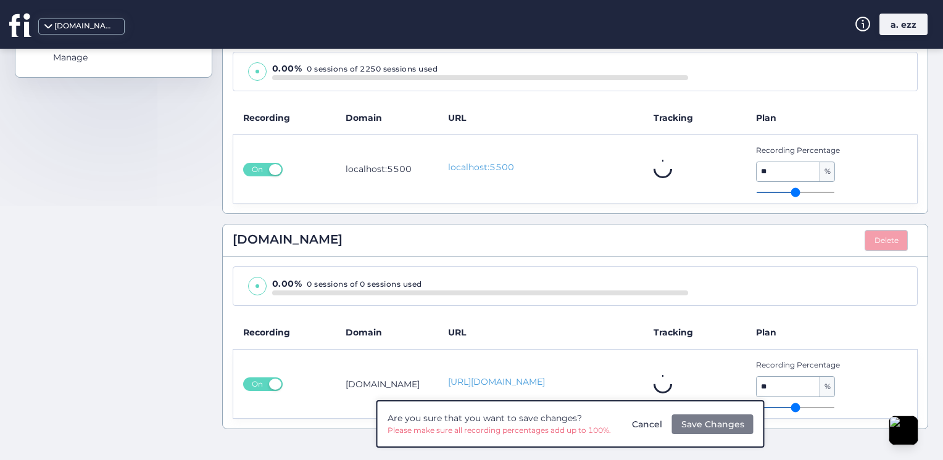
type input "**"
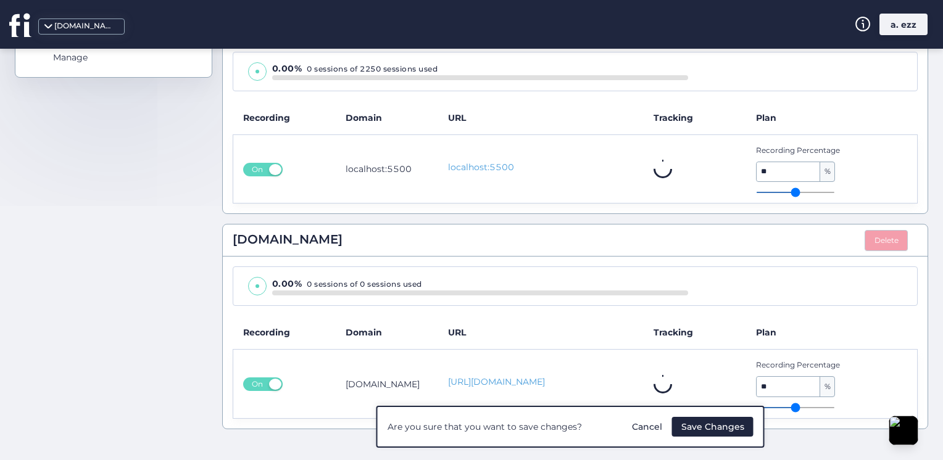
drag, startPoint x: 785, startPoint y: 400, endPoint x: 876, endPoint y: 400, distance: 91.3
type input "**"
click at [835, 407] on input "range" at bounding box center [795, 407] width 79 height 1
click at [724, 422] on span "Save Changes" at bounding box center [712, 427] width 63 height 14
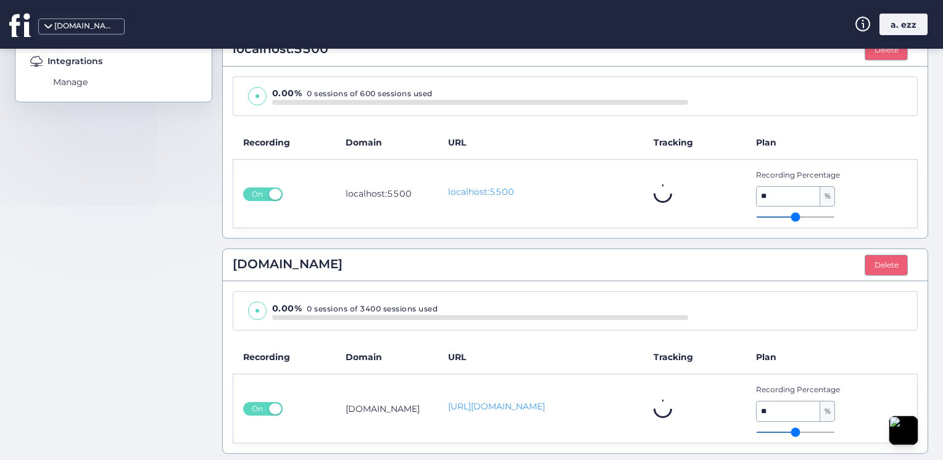
scroll to position [152, 0]
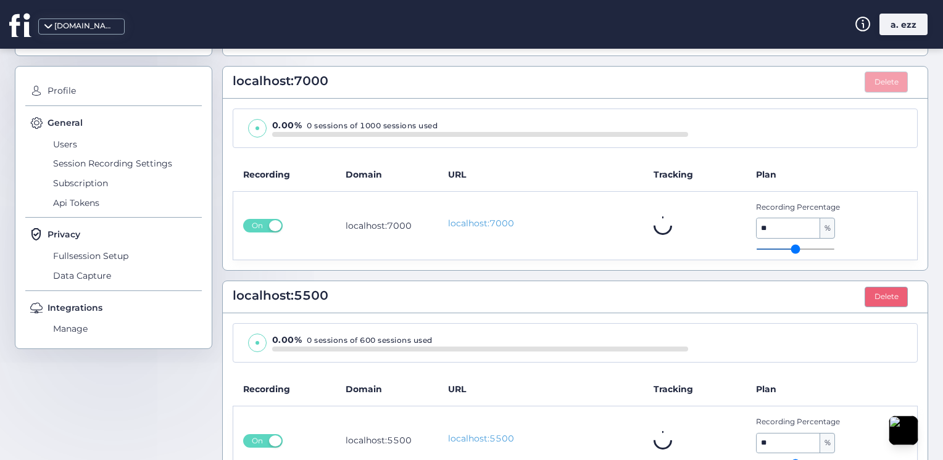
click at [876, 78] on button "Delete" at bounding box center [886, 82] width 43 height 21
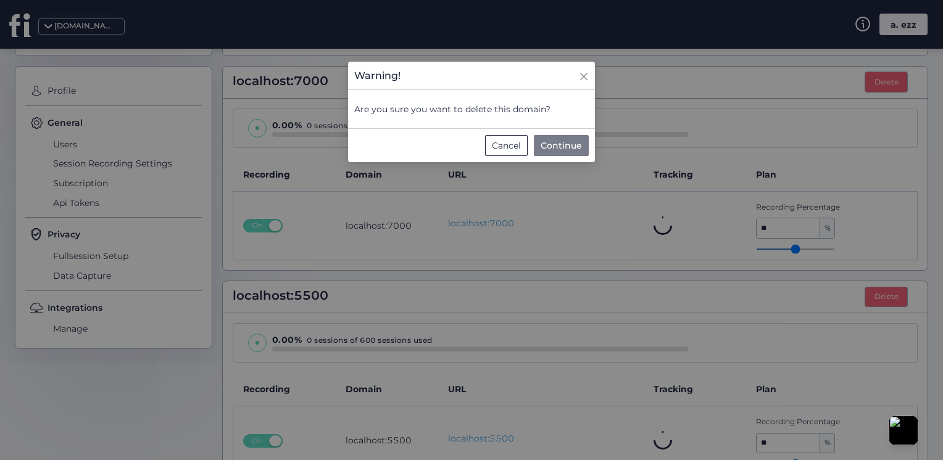
click at [536, 138] on button "Continue" at bounding box center [561, 145] width 55 height 21
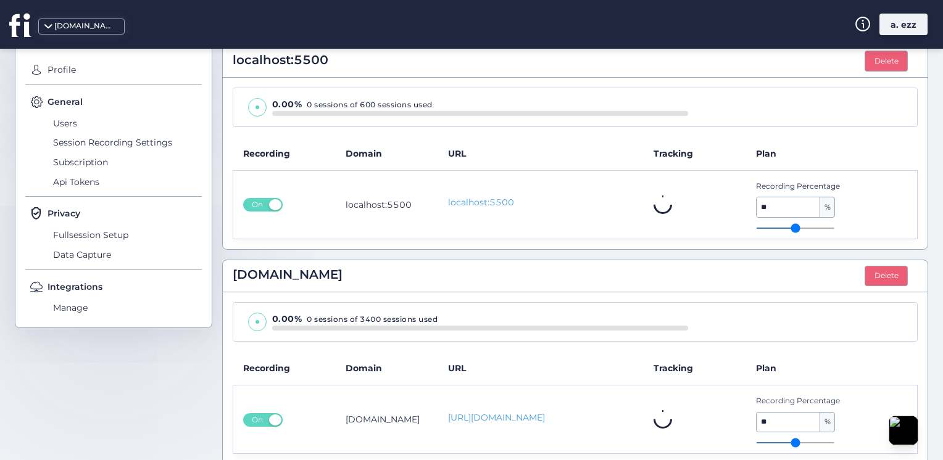
scroll to position [185, 0]
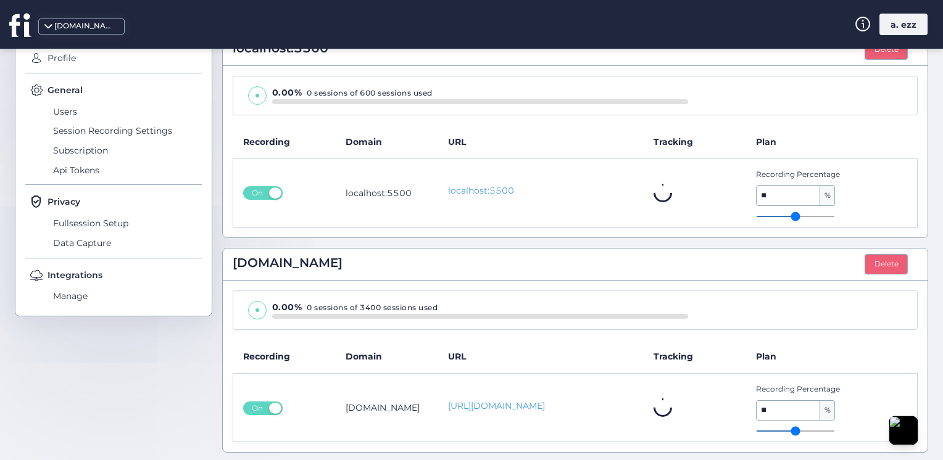
type input "**"
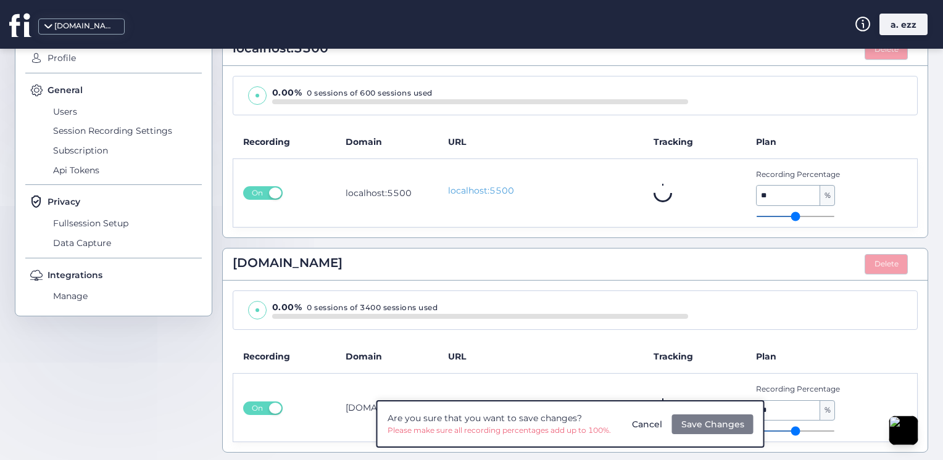
type input "**"
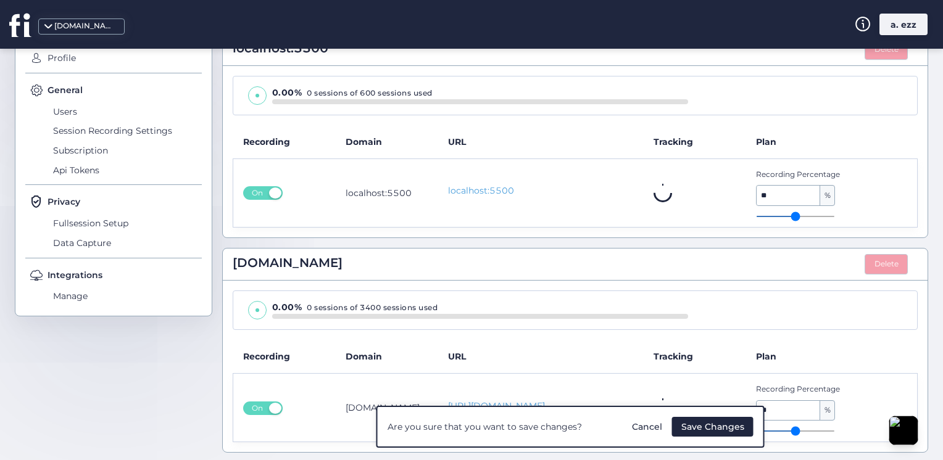
type input "**"
click at [835, 431] on input "range" at bounding box center [795, 431] width 79 height 1
click at [727, 423] on span "Save Changes" at bounding box center [712, 427] width 63 height 14
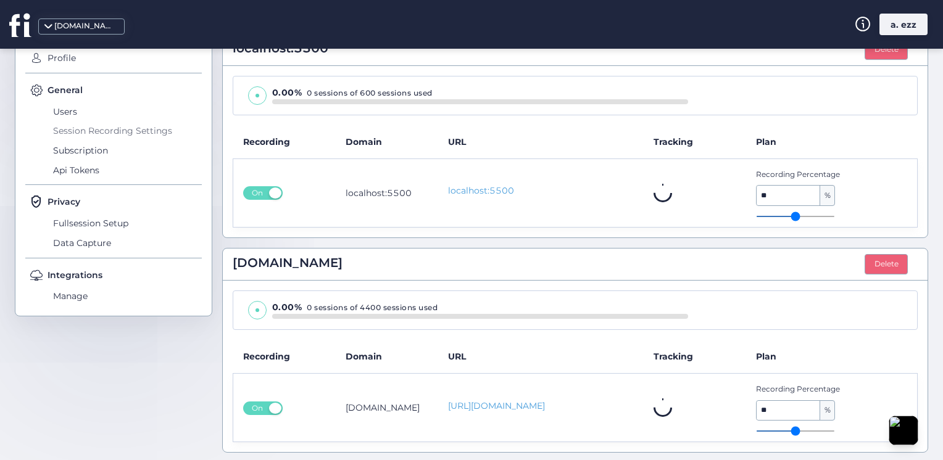
click at [131, 131] on span "Session Recording Settings" at bounding box center [126, 132] width 152 height 20
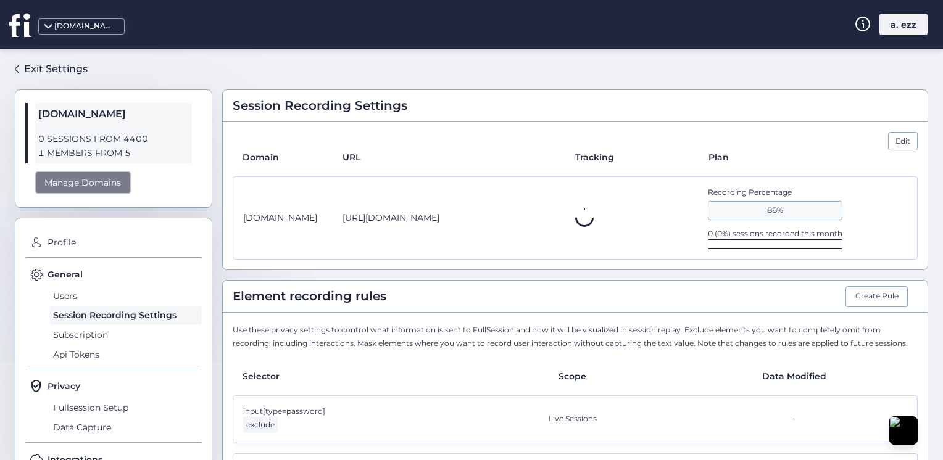
click at [114, 180] on div "Manage Domains" at bounding box center [83, 183] width 96 height 23
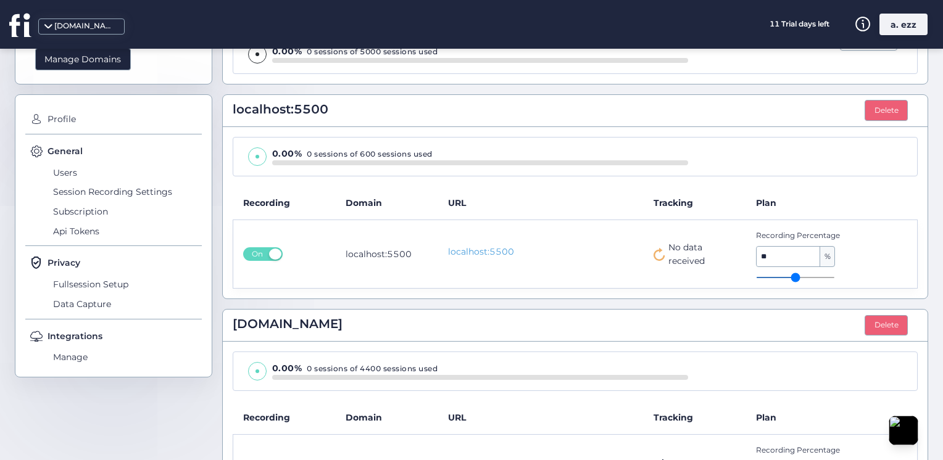
scroll to position [185, 0]
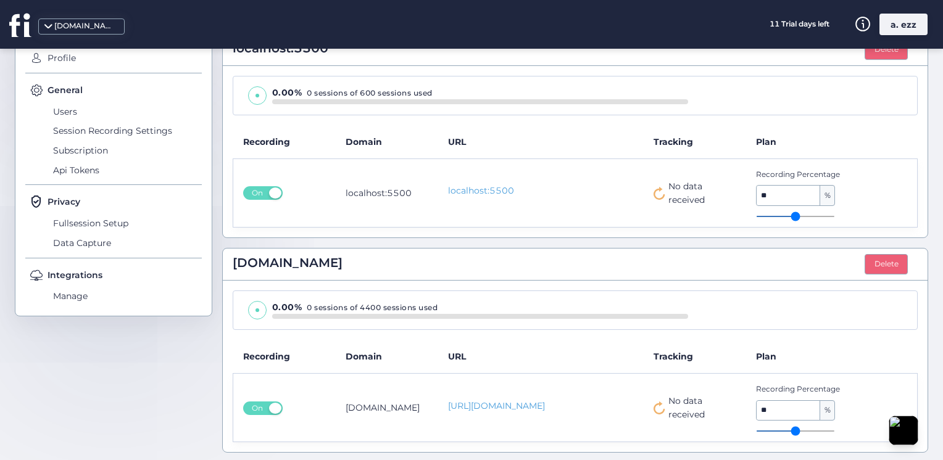
click at [656, 402] on icon at bounding box center [659, 408] width 11 height 13
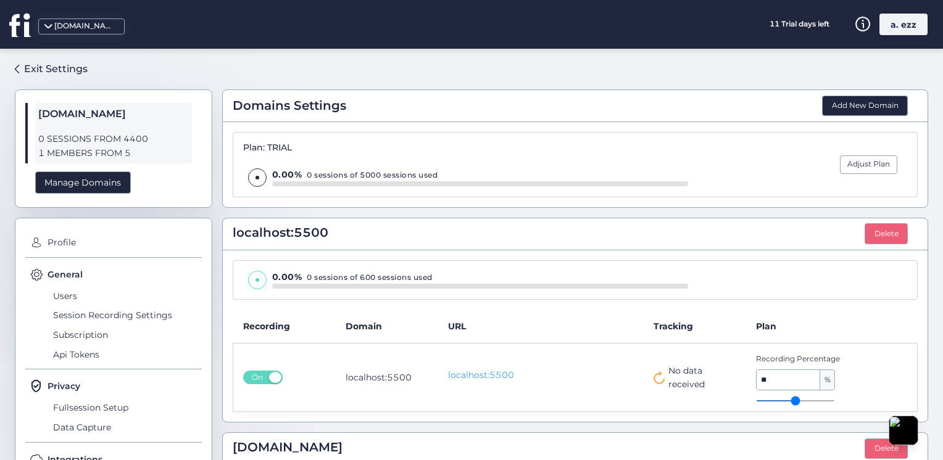
click at [93, 33] on div "muthana-abo-alez1.github.io" at bounding box center [81, 27] width 86 height 16
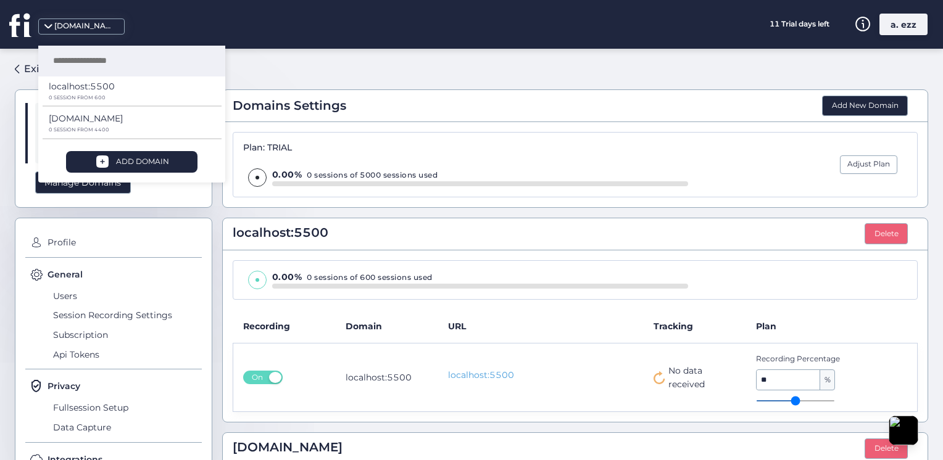
click at [260, 80] on div "Domains Settings Add New Domain Plan: TRIAL 0.00% 0 sessions of 5000 sessions u…" at bounding box center [575, 250] width 706 height 382
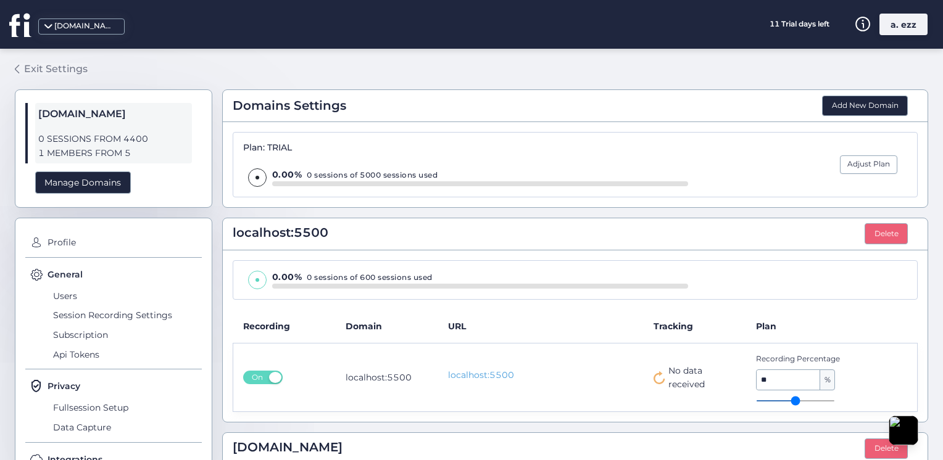
click at [74, 61] on div "Exit Settings" at bounding box center [56, 68] width 64 height 15
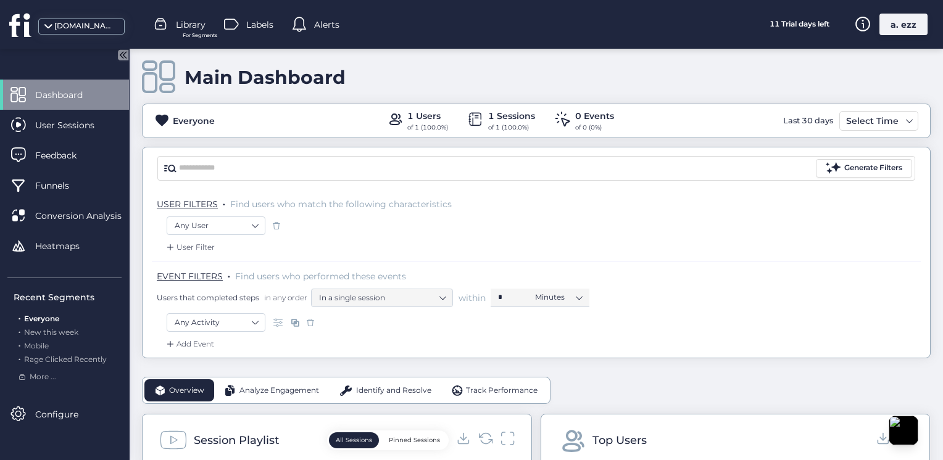
scroll to position [254, 0]
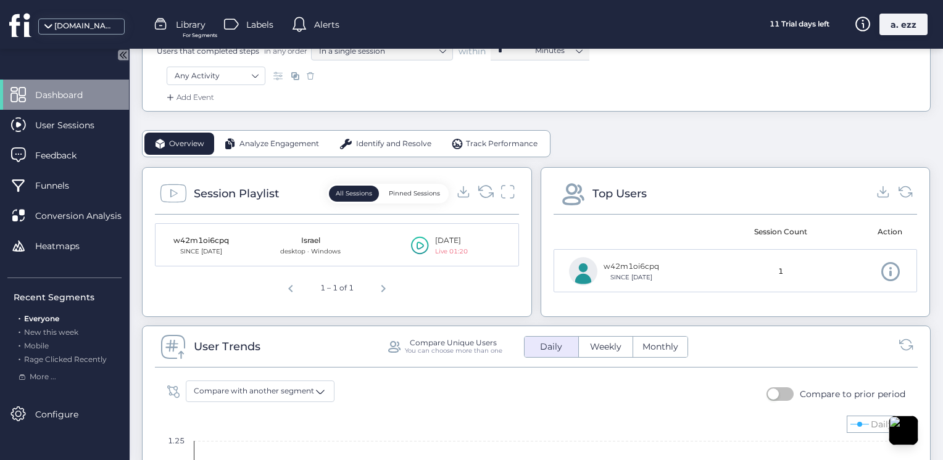
click at [477, 194] on icon at bounding box center [485, 191] width 17 height 17
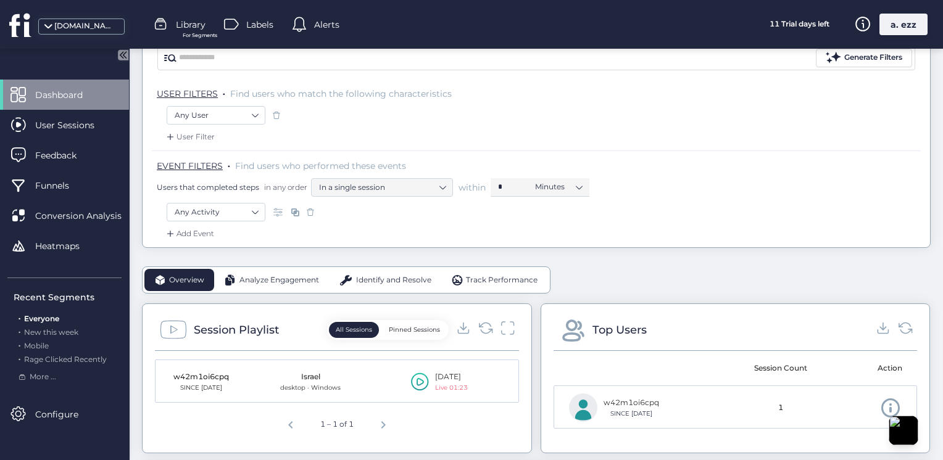
scroll to position [69, 0]
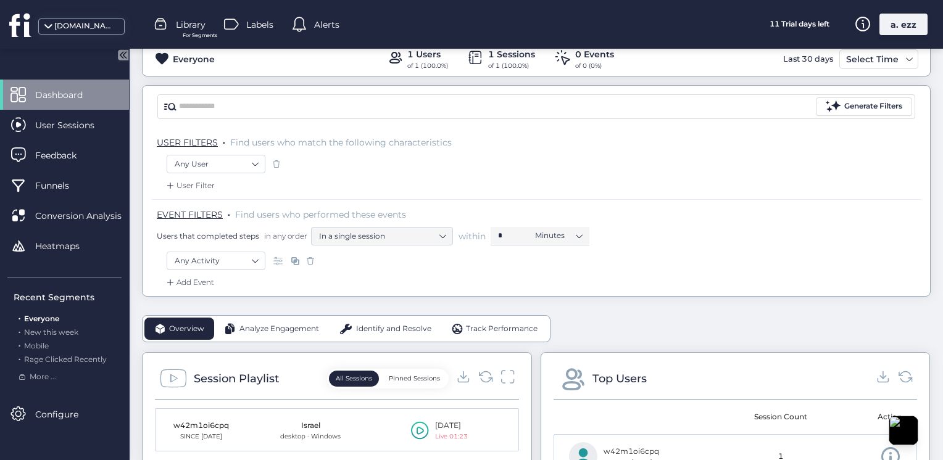
click at [906, 22] on div "a. ezz" at bounding box center [903, 25] width 48 height 22
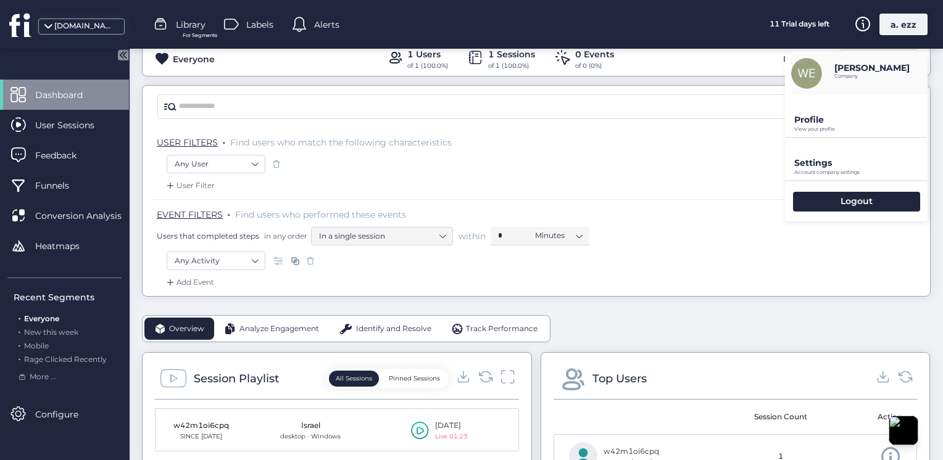
click at [810, 171] on p "Account company settings" at bounding box center [860, 173] width 133 height 6
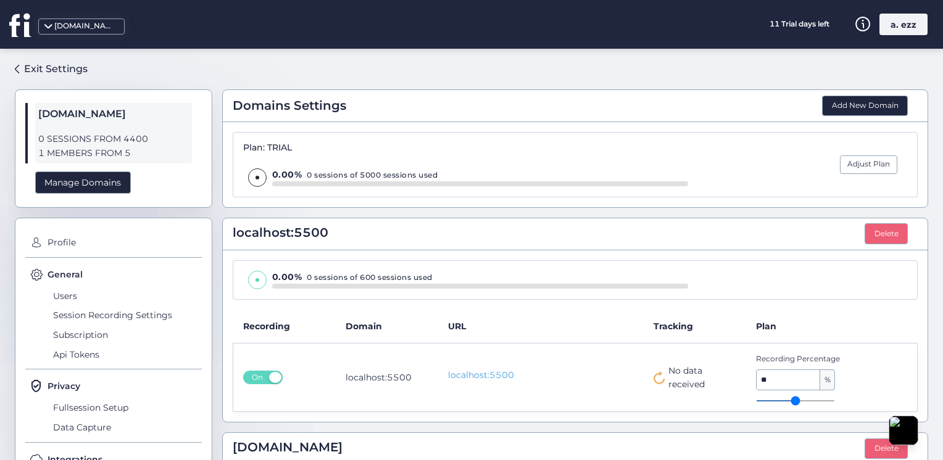
click at [72, 16] on div "muthana-abo-alez1.github.io" at bounding box center [70, 24] width 141 height 49
click at [77, 26] on div "muthana-abo-alez1.github.io" at bounding box center [85, 26] width 62 height 12
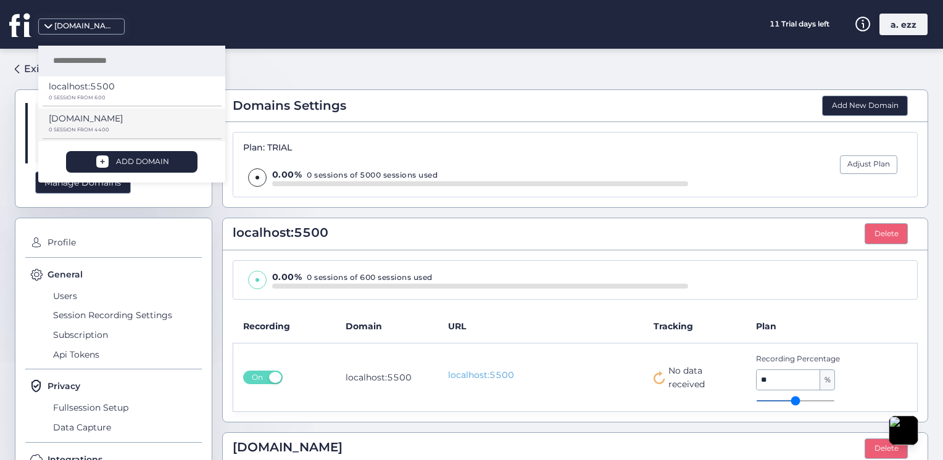
click at [109, 124] on p "muthana-abo-alez1.github.io" at bounding box center [86, 119] width 74 height 14
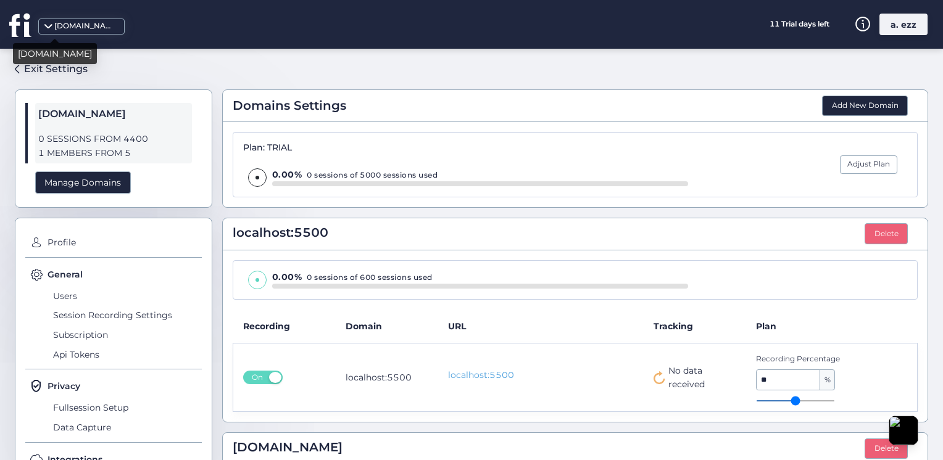
click at [101, 29] on div "muthana-abo-alez1.github.io" at bounding box center [85, 26] width 62 height 12
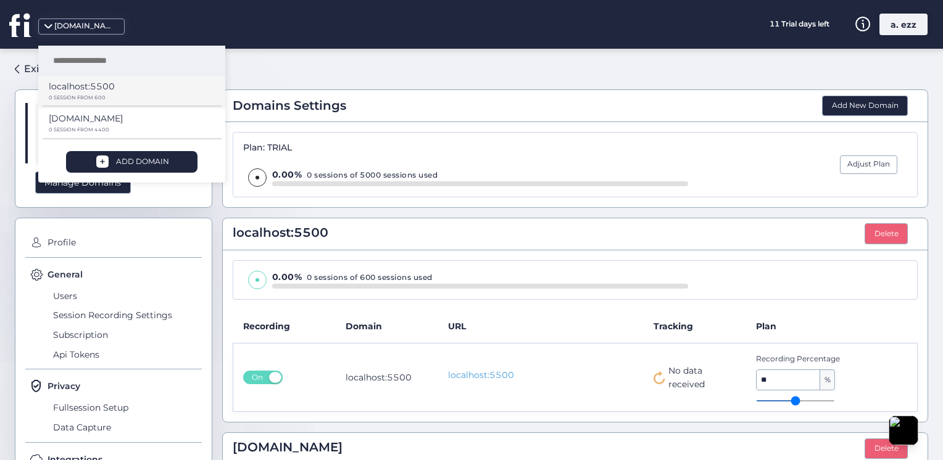
click at [114, 91] on div "localhost:5500" at bounding box center [127, 91] width 157 height 22
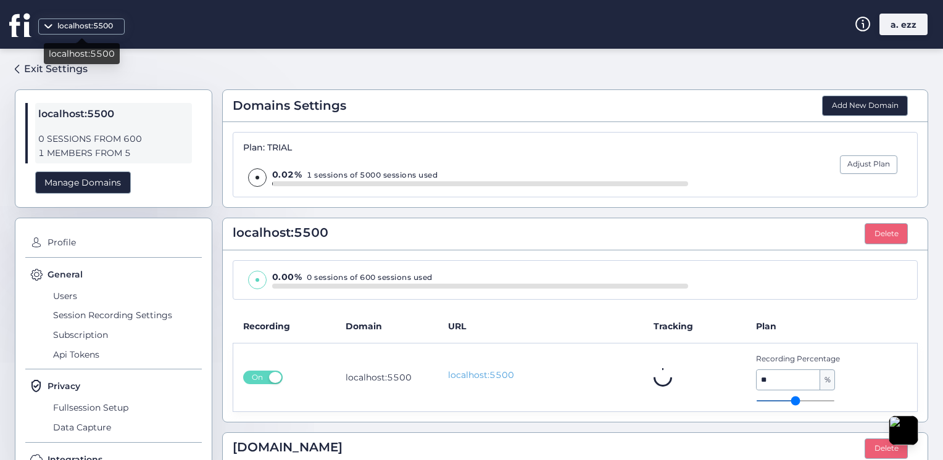
click at [65, 26] on div "localhost:5500" at bounding box center [85, 26] width 62 height 12
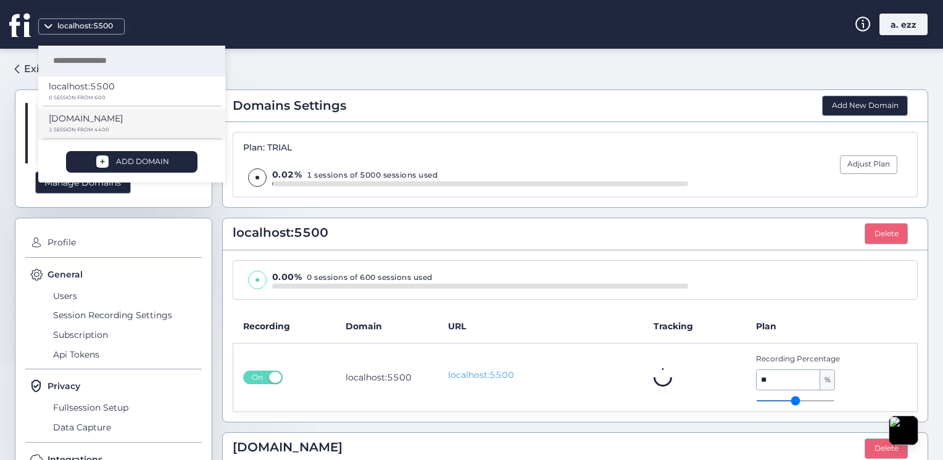
click at [87, 110] on div "muthana-abo-alez1.github.io 1 SESSION FROM 4400" at bounding box center [131, 125] width 187 height 33
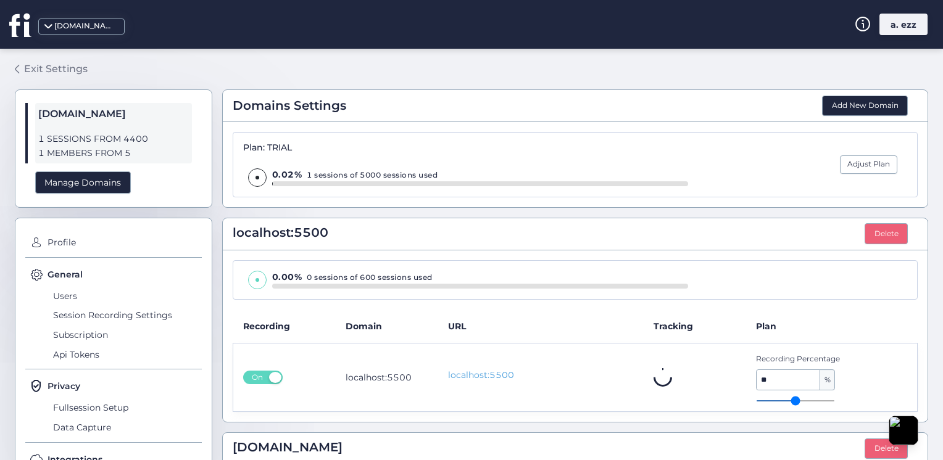
click at [47, 62] on div "Exit Settings" at bounding box center [56, 68] width 64 height 15
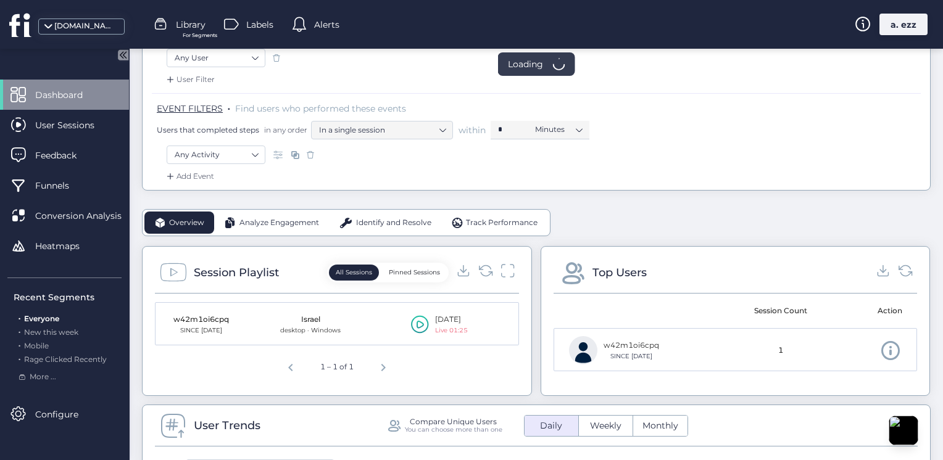
scroll to position [185, 0]
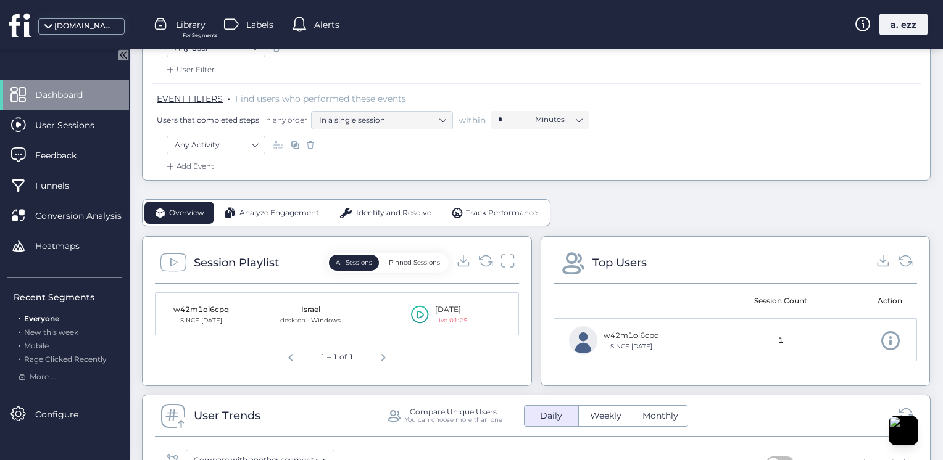
click at [417, 312] on icon at bounding box center [420, 315] width 7 height 8
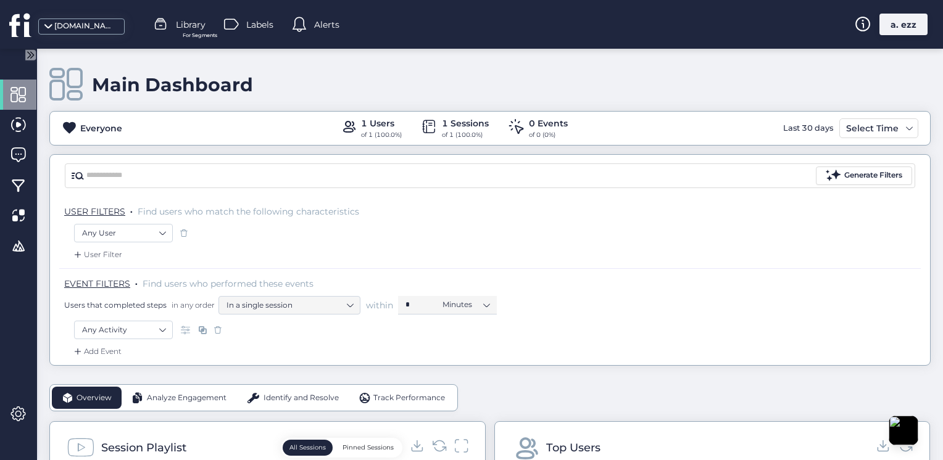
click at [894, 6] on div at bounding box center [471, 3] width 943 height 6
click at [905, 19] on div "a. ezz" at bounding box center [903, 25] width 48 height 22
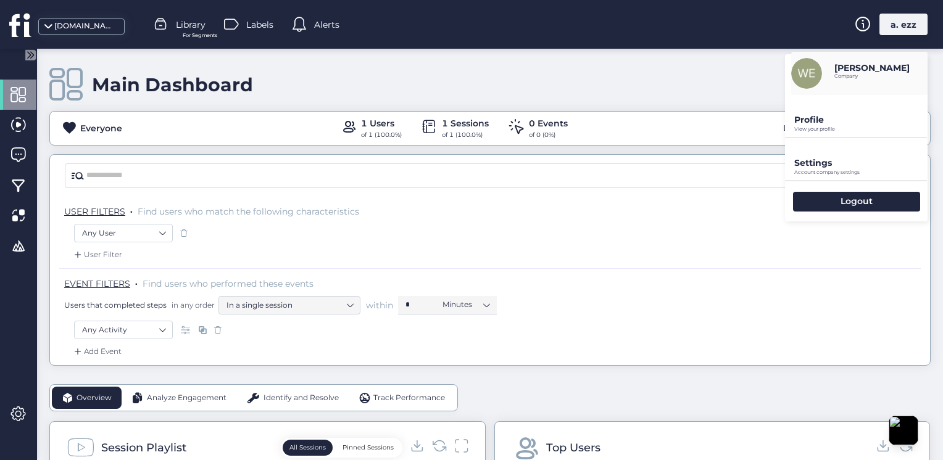
click at [833, 173] on p "Account company settings" at bounding box center [860, 173] width 133 height 6
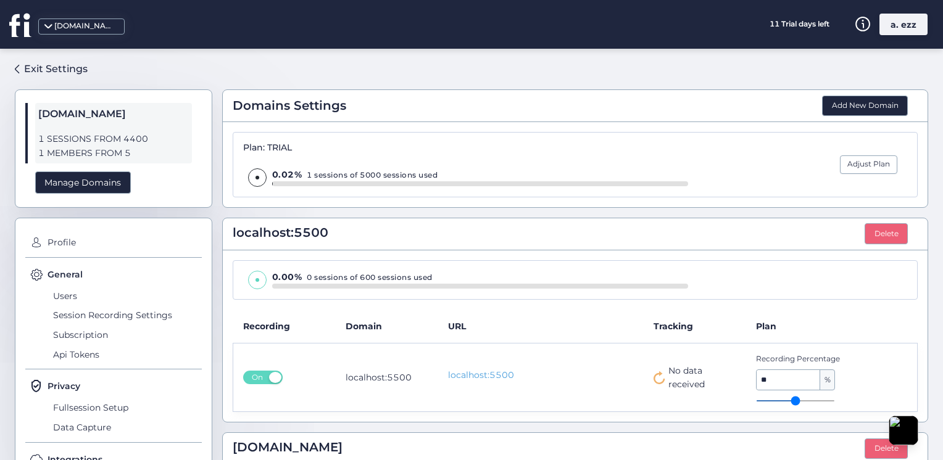
scroll to position [123, 0]
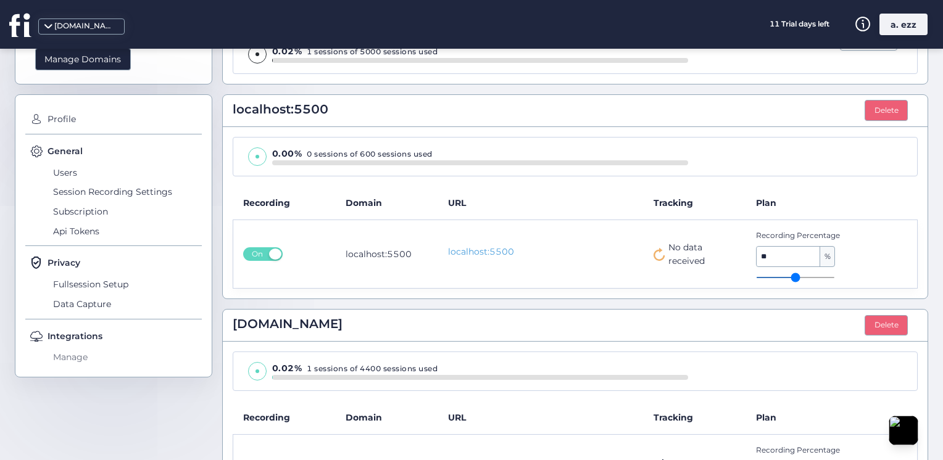
click at [85, 358] on span "Manage" at bounding box center [126, 358] width 152 height 20
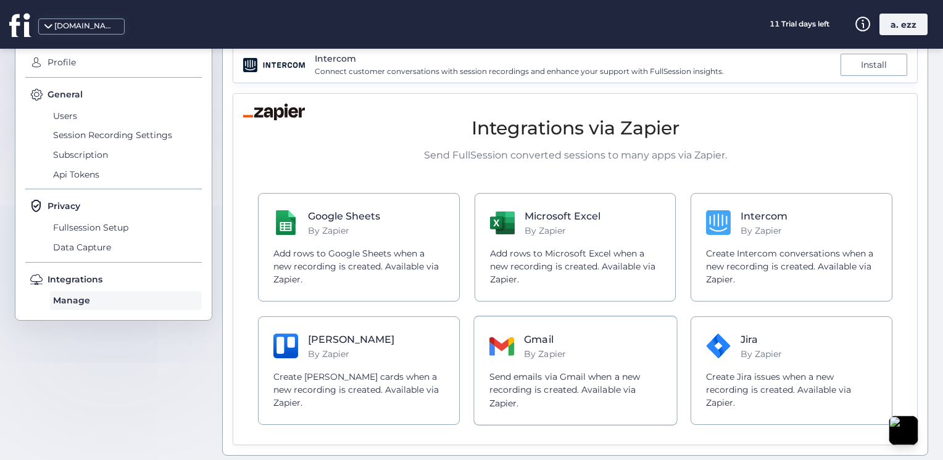
scroll to position [183, 0]
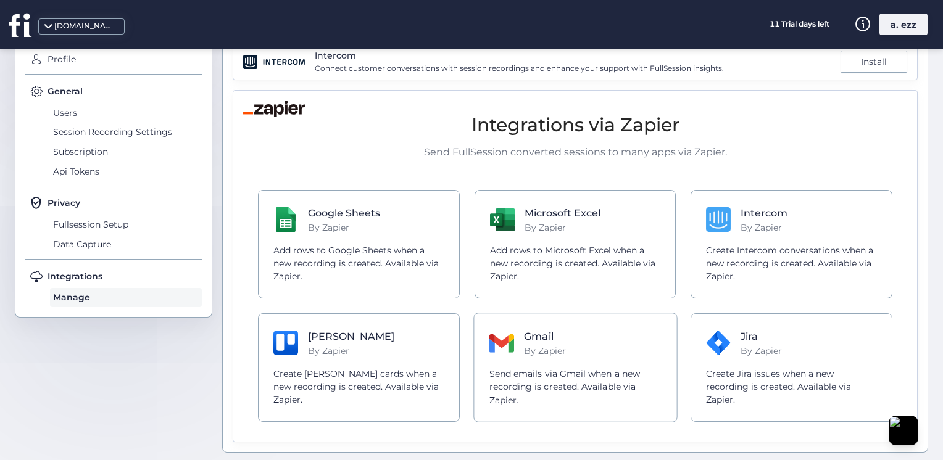
click at [531, 387] on p "Send emails via Gmail when a new recording is created. Available via Zapier." at bounding box center [575, 387] width 172 height 39
click at [899, 28] on div "a. ezz" at bounding box center [903, 25] width 48 height 22
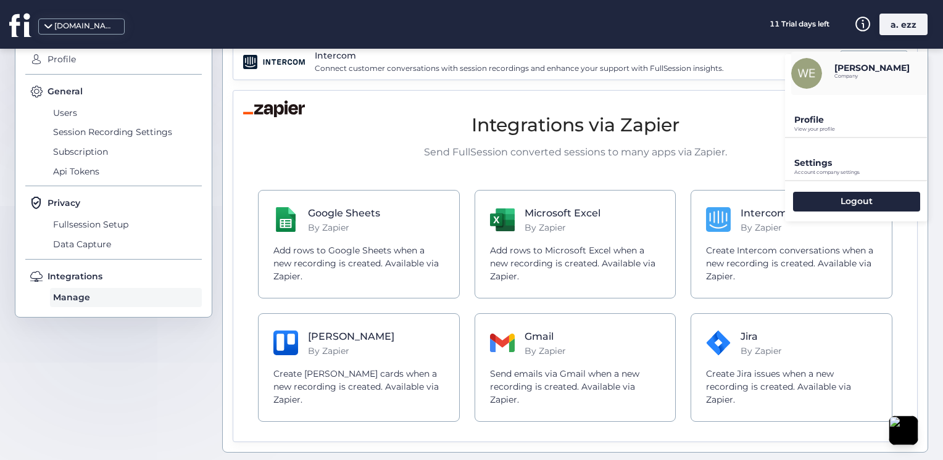
click at [868, 188] on div "Logout" at bounding box center [856, 201] width 143 height 40
drag, startPoint x: 868, startPoint y: 188, endPoint x: 845, endPoint y: 202, distance: 27.4
click at [845, 202] on p "Logout" at bounding box center [857, 201] width 32 height 11
